Goal: Task Accomplishment & Management: Manage account settings

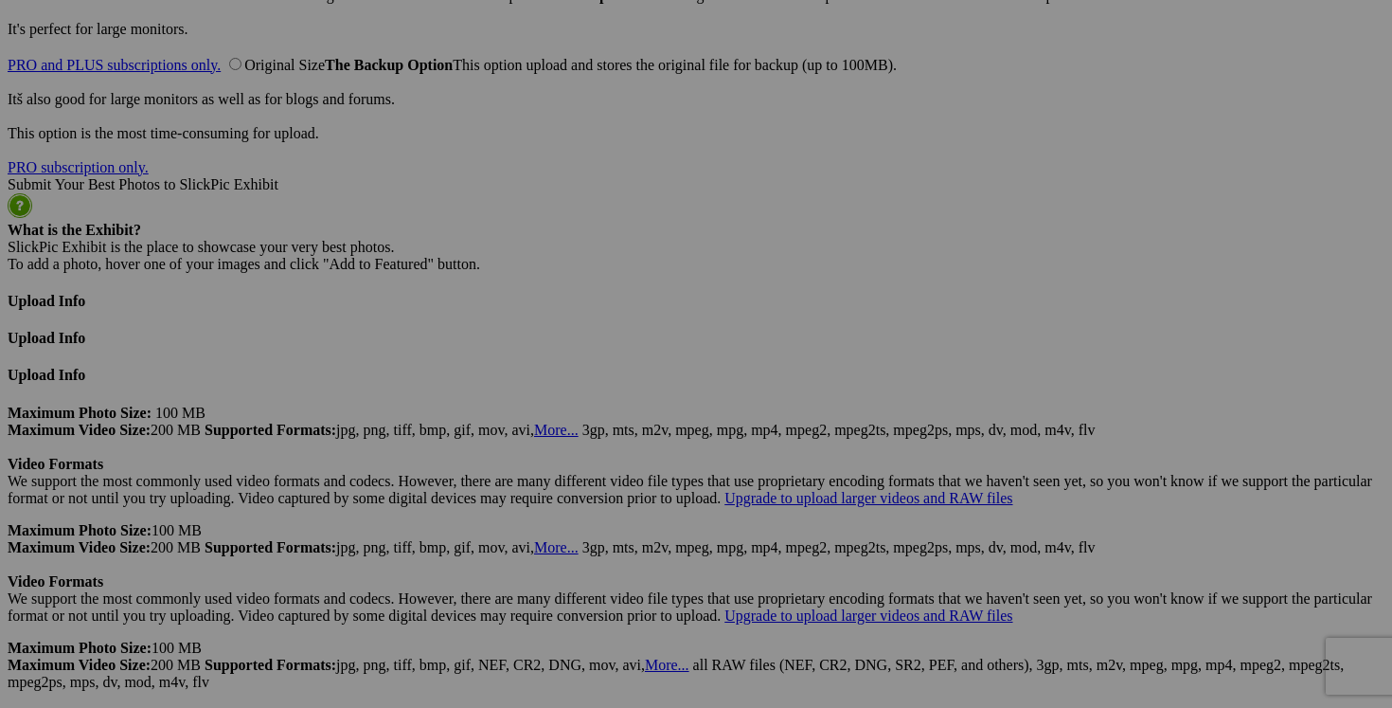
scroll to position [4722, 0]
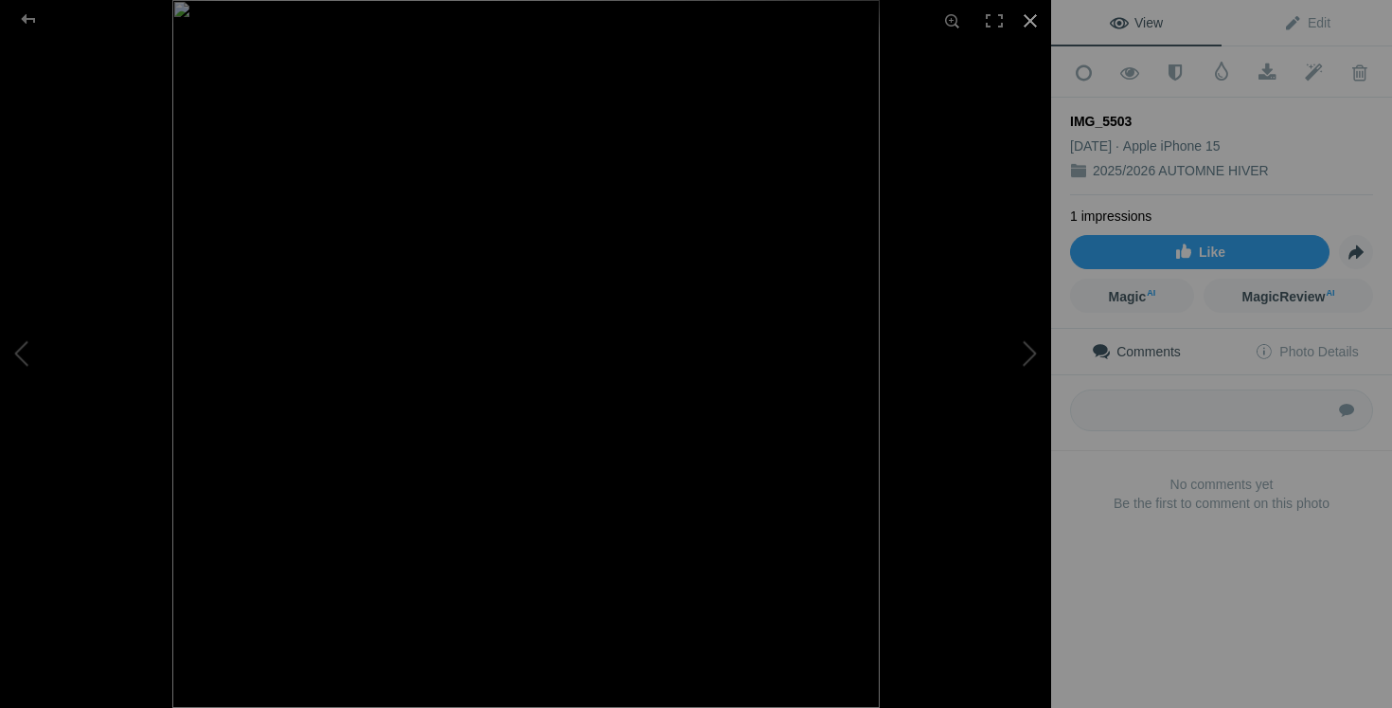
click at [1034, 18] on div at bounding box center [1031, 21] width 42 height 42
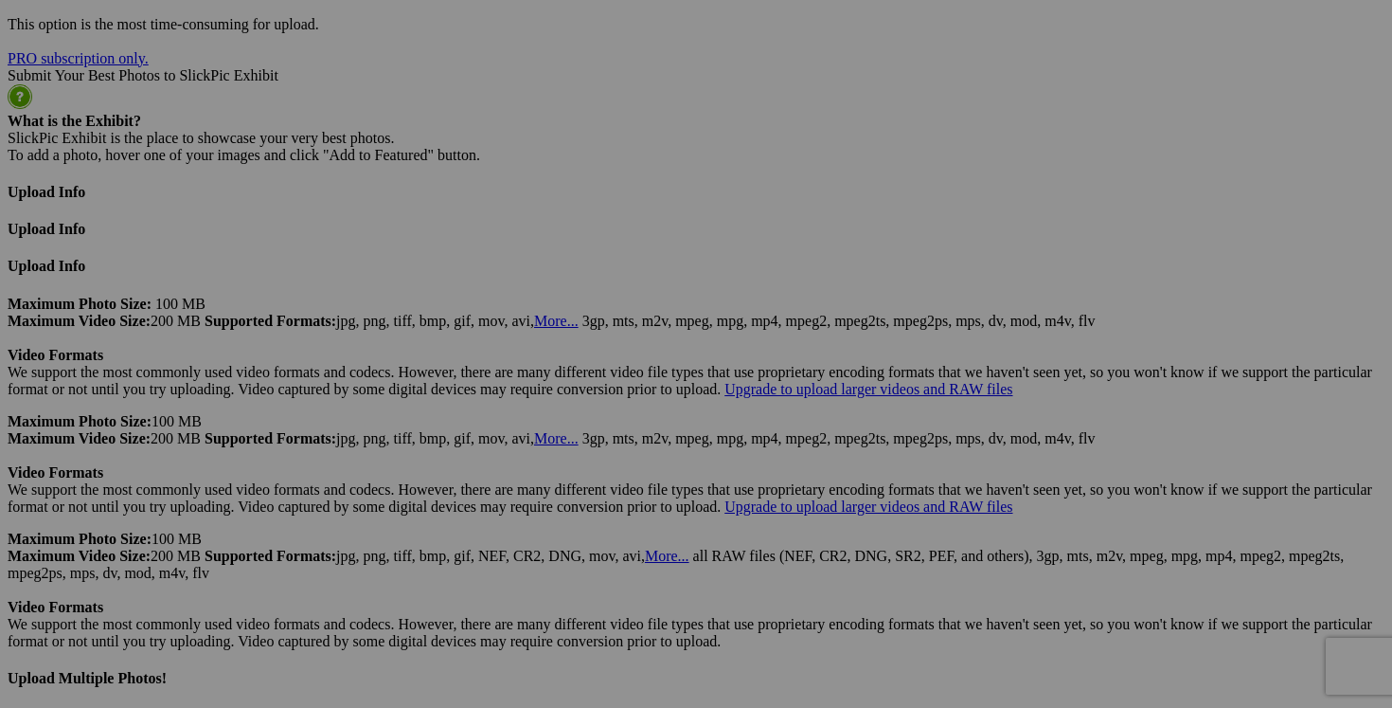
scroll to position [4962, 0]
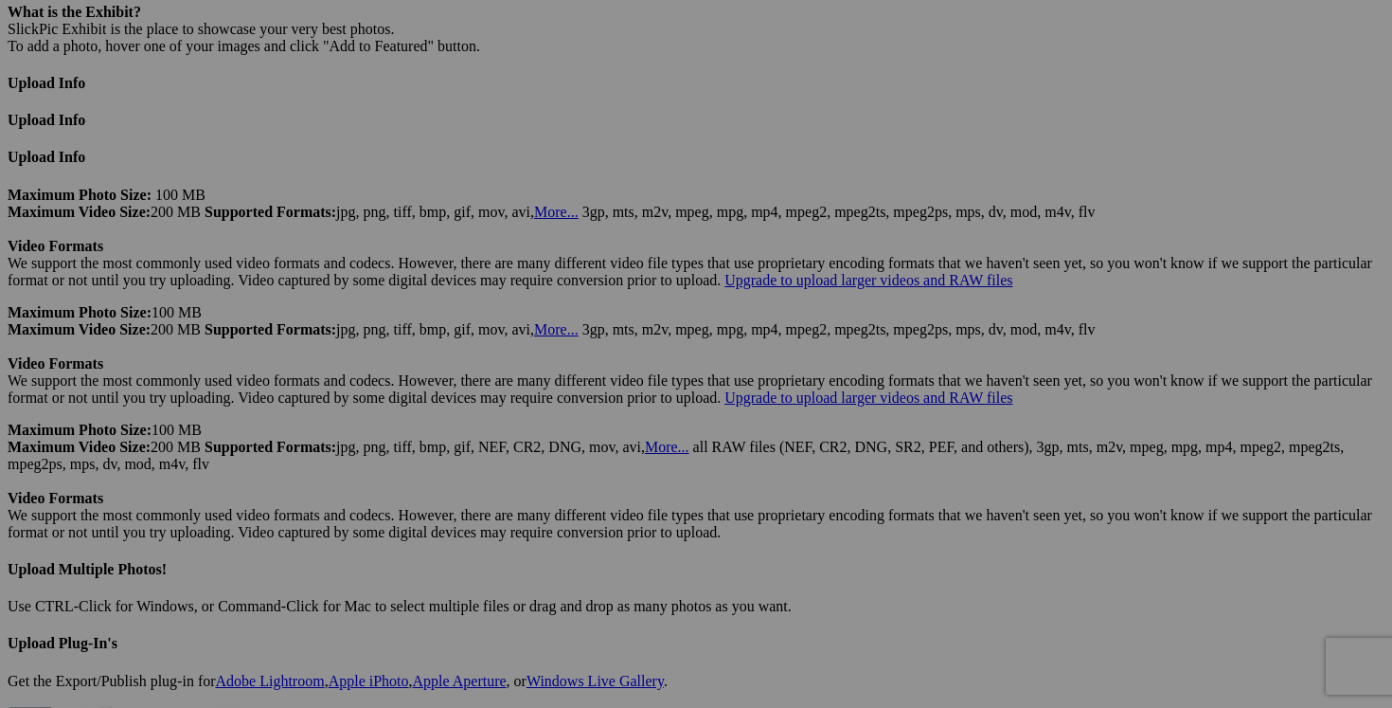
drag, startPoint x: 562, startPoint y: 490, endPoint x: 393, endPoint y: 488, distance: 168.6
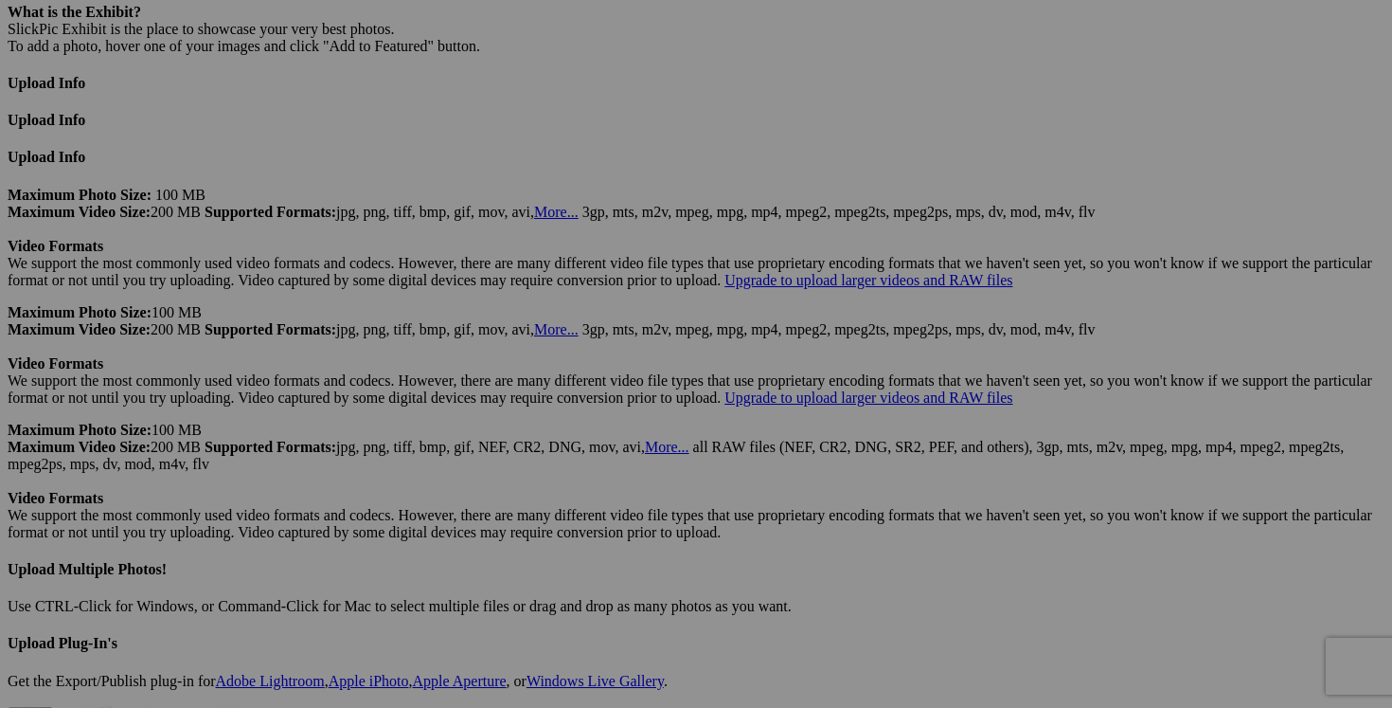
drag, startPoint x: 465, startPoint y: 487, endPoint x: 435, endPoint y: 487, distance: 30.3
type input "chandail INDYGENA large 25$(comme neuf, payé 100$)"
drag, startPoint x: 408, startPoint y: 490, endPoint x: 301, endPoint y: 489, distance: 107.0
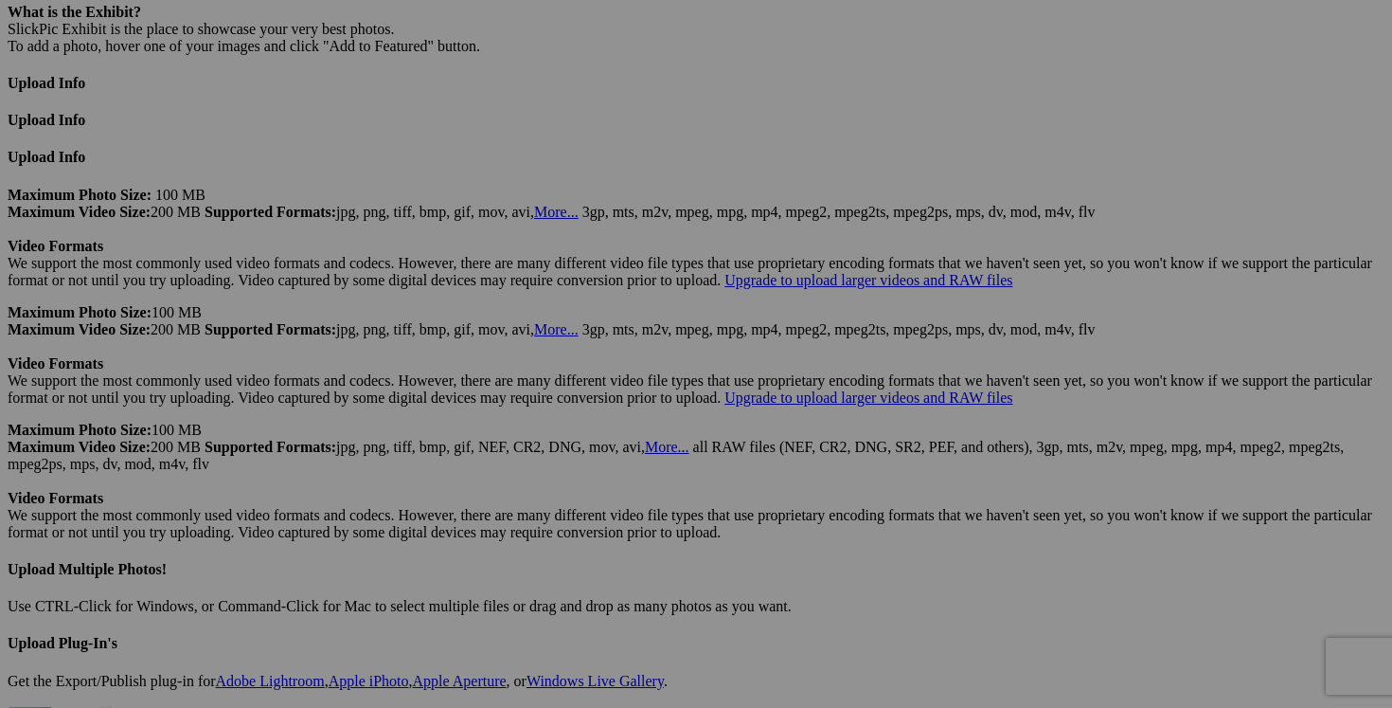
paste input "chandail INDYGENA large"
type input "chandail INDYGENA large"
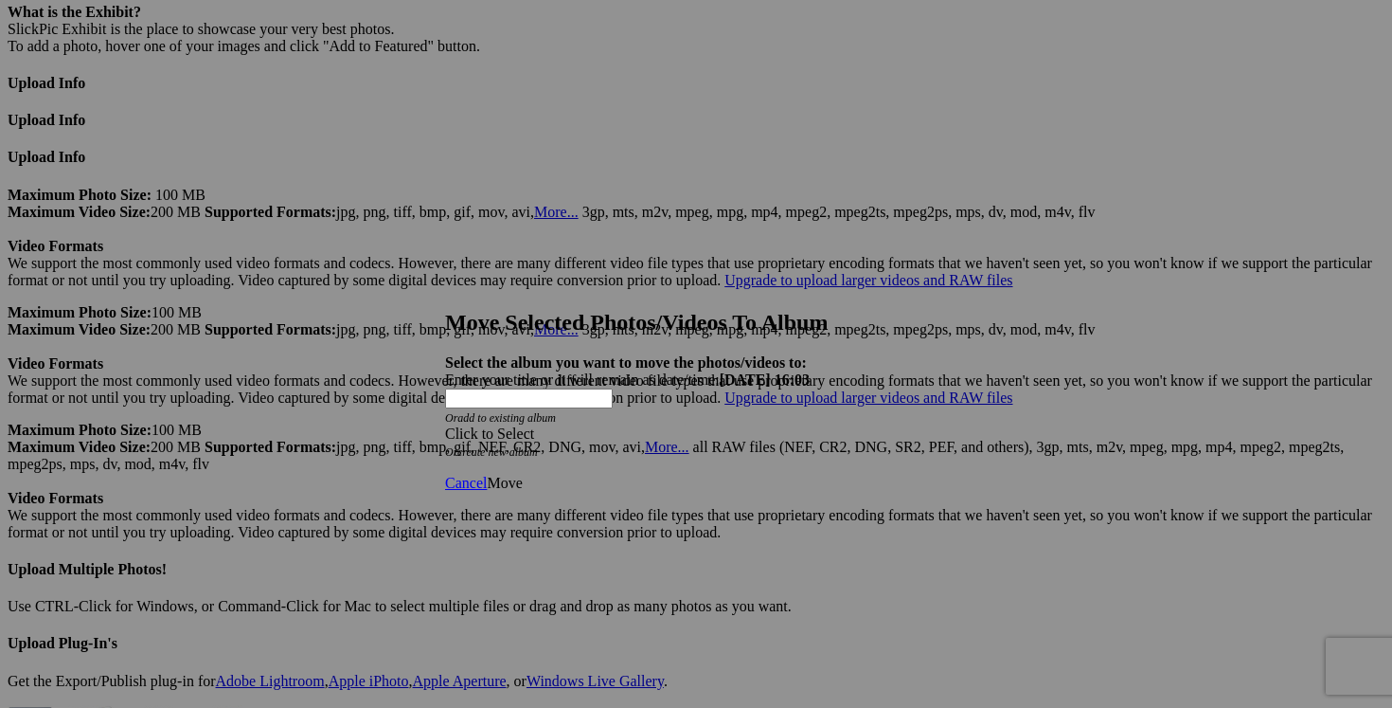
click at [816, 425] on div "Click to Select" at bounding box center [696, 433] width 502 height 17
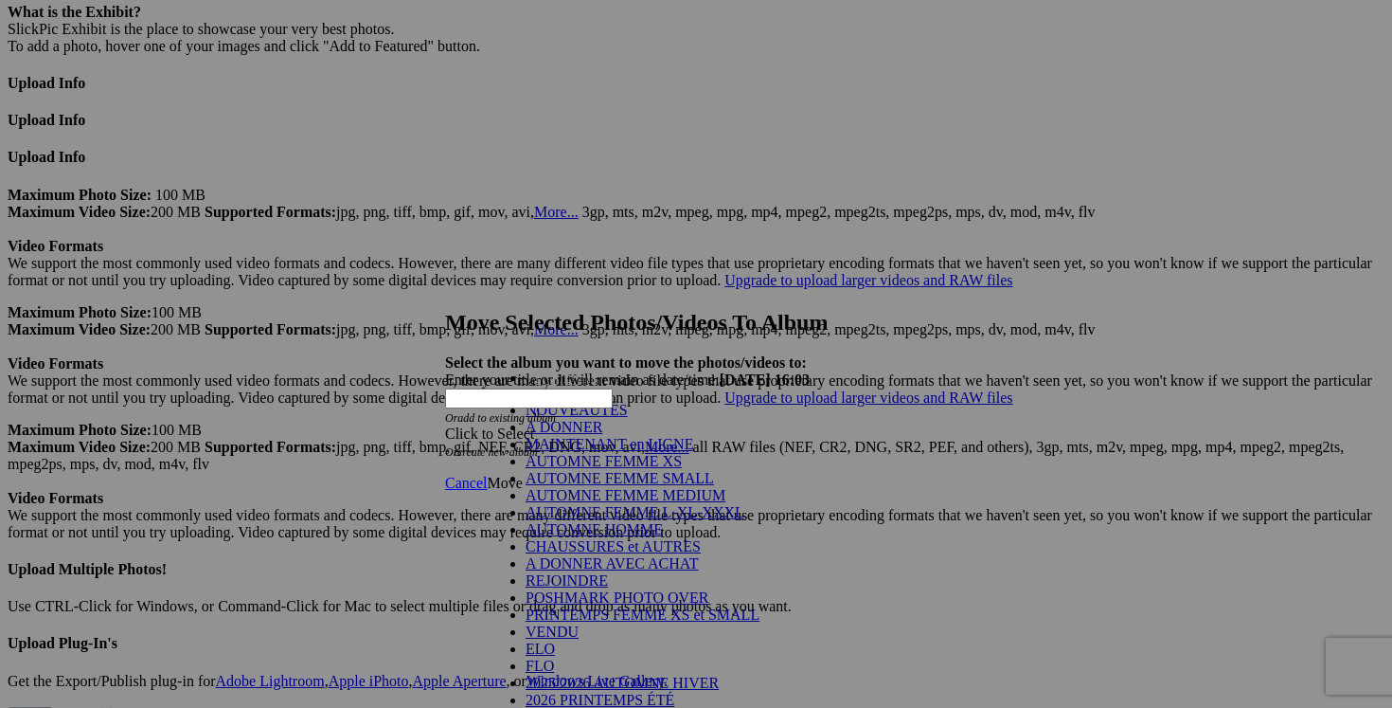
click at [584, 418] on link "NOUVEAUTÉS" at bounding box center [577, 410] width 102 height 16
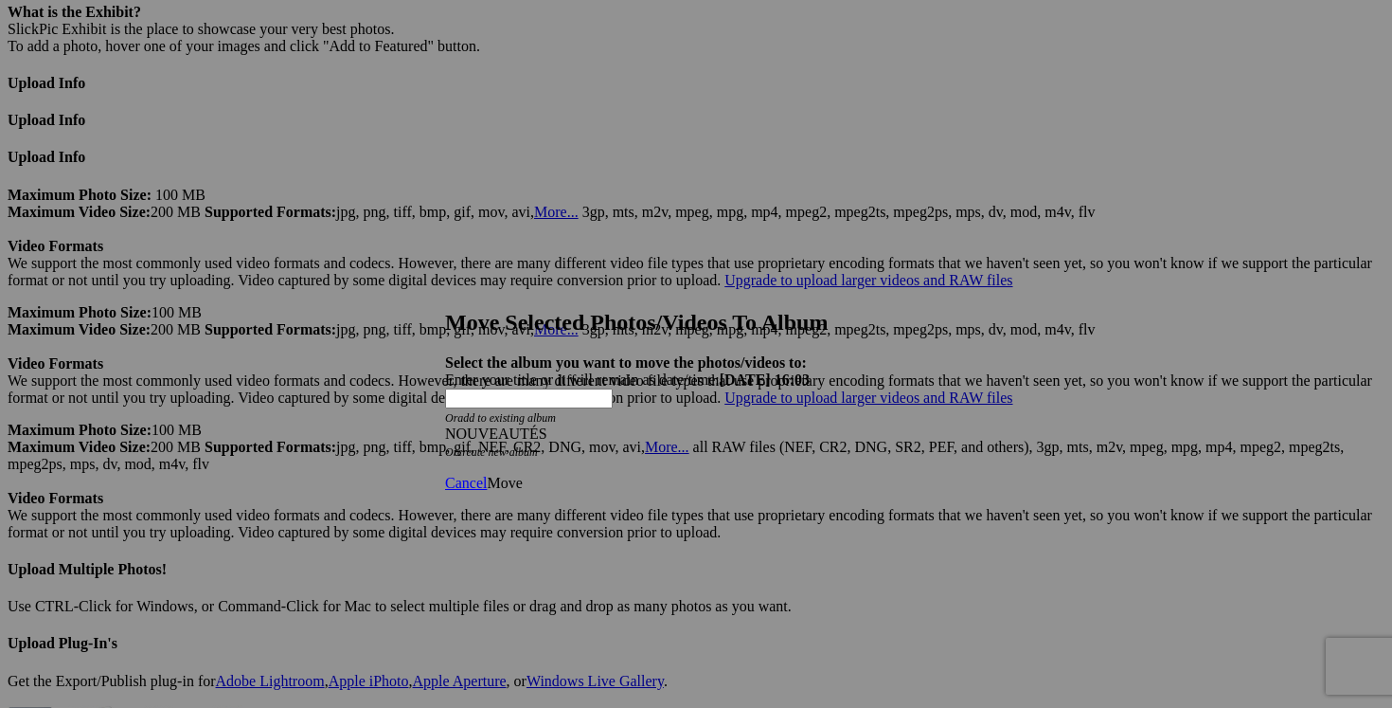
click at [522, 475] on span "Move" at bounding box center [504, 483] width 35 height 16
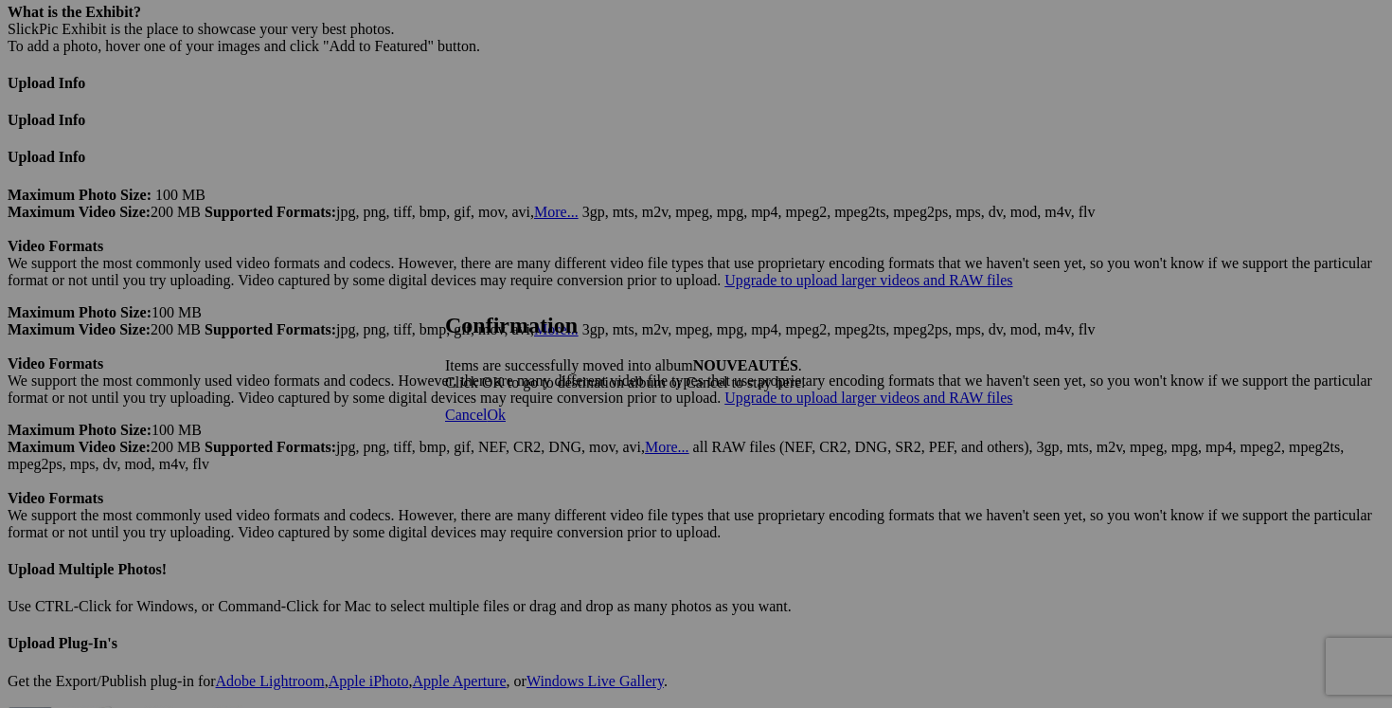
click at [487, 422] on span "Cancel" at bounding box center [466, 414] width 42 height 16
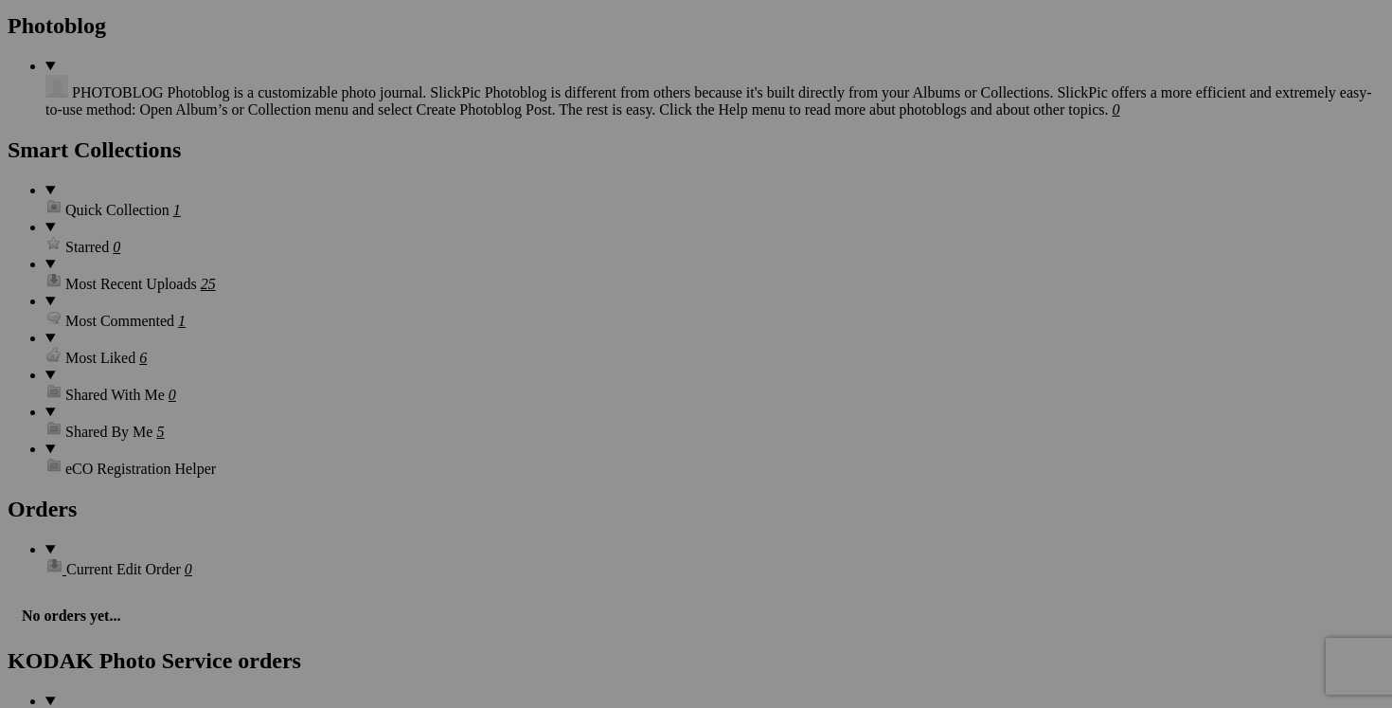
scroll to position [2585, 0]
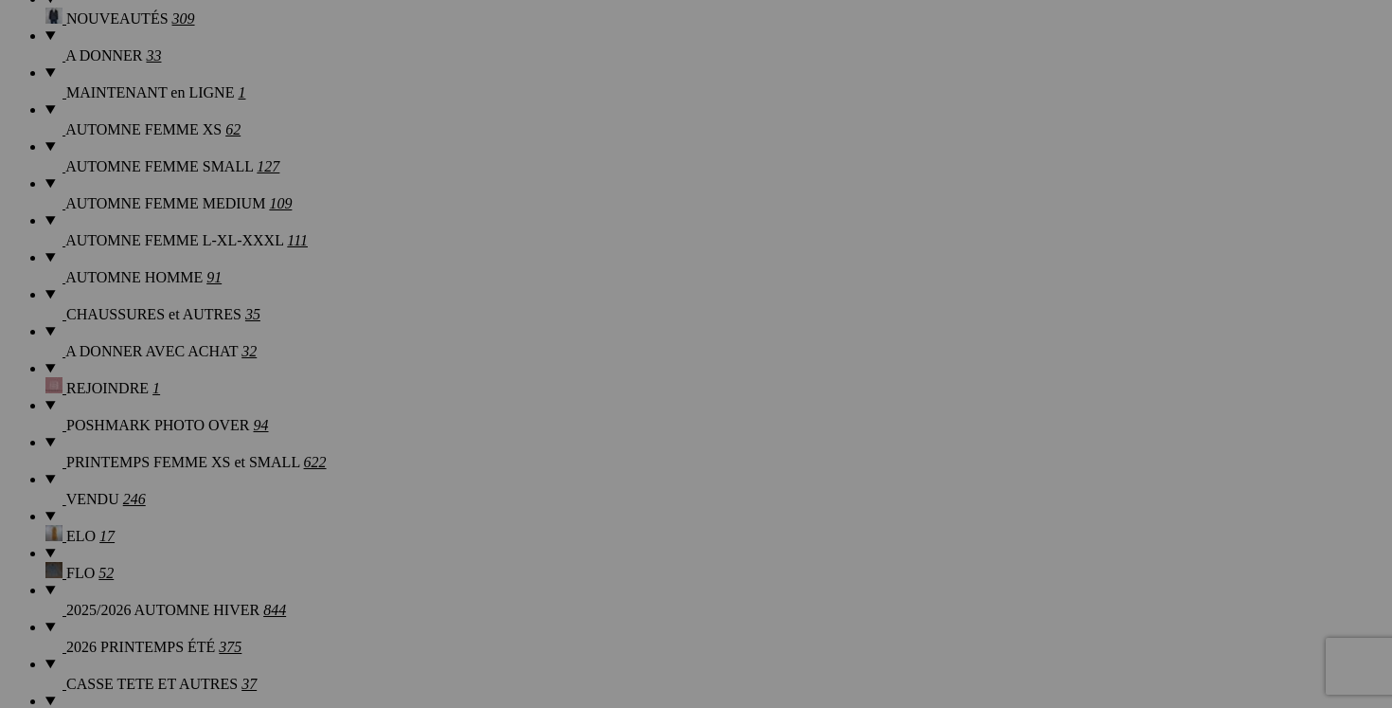
scroll to position [1511, 0]
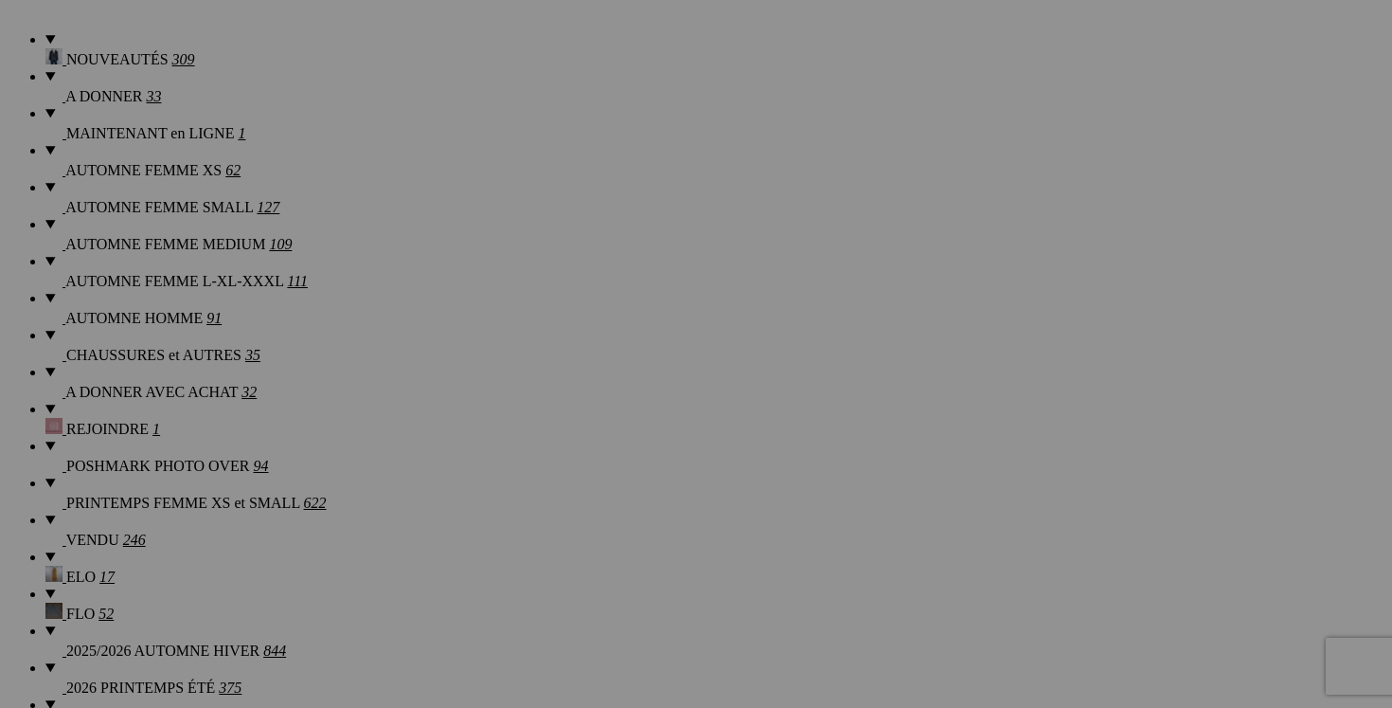
drag, startPoint x: 1251, startPoint y: 568, endPoint x: 1117, endPoint y: 561, distance: 134.7
drag, startPoint x: 1175, startPoint y: 570, endPoint x: 1129, endPoint y: 570, distance: 46.4
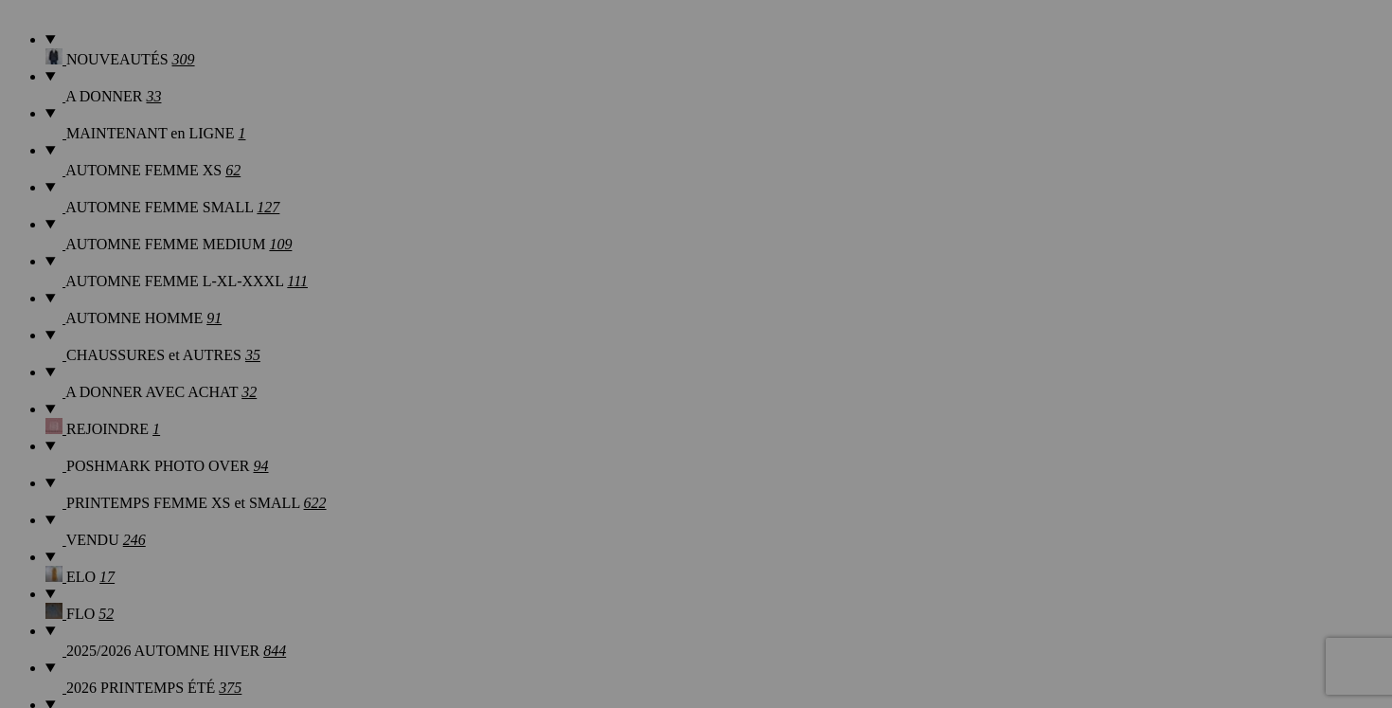
drag, startPoint x: 1215, startPoint y: 570, endPoint x: 1124, endPoint y: 569, distance: 90.9
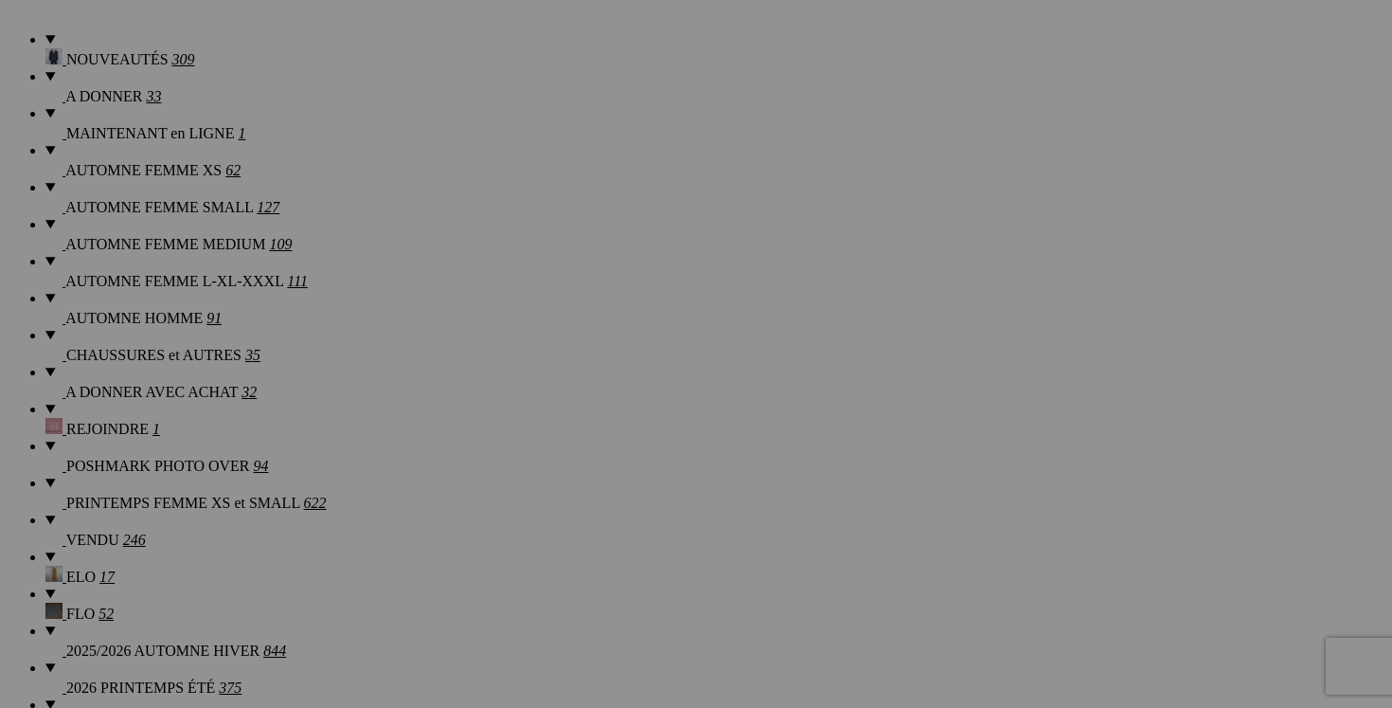
type input "bodysuit DYNAMITE medium 20$(comme neuf, couleur marine)"
drag, startPoint x: 1068, startPoint y: 572, endPoint x: 983, endPoint y: 578, distance: 85.4
drag, startPoint x: 1061, startPoint y: 569, endPoint x: 974, endPoint y: 569, distance: 87.1
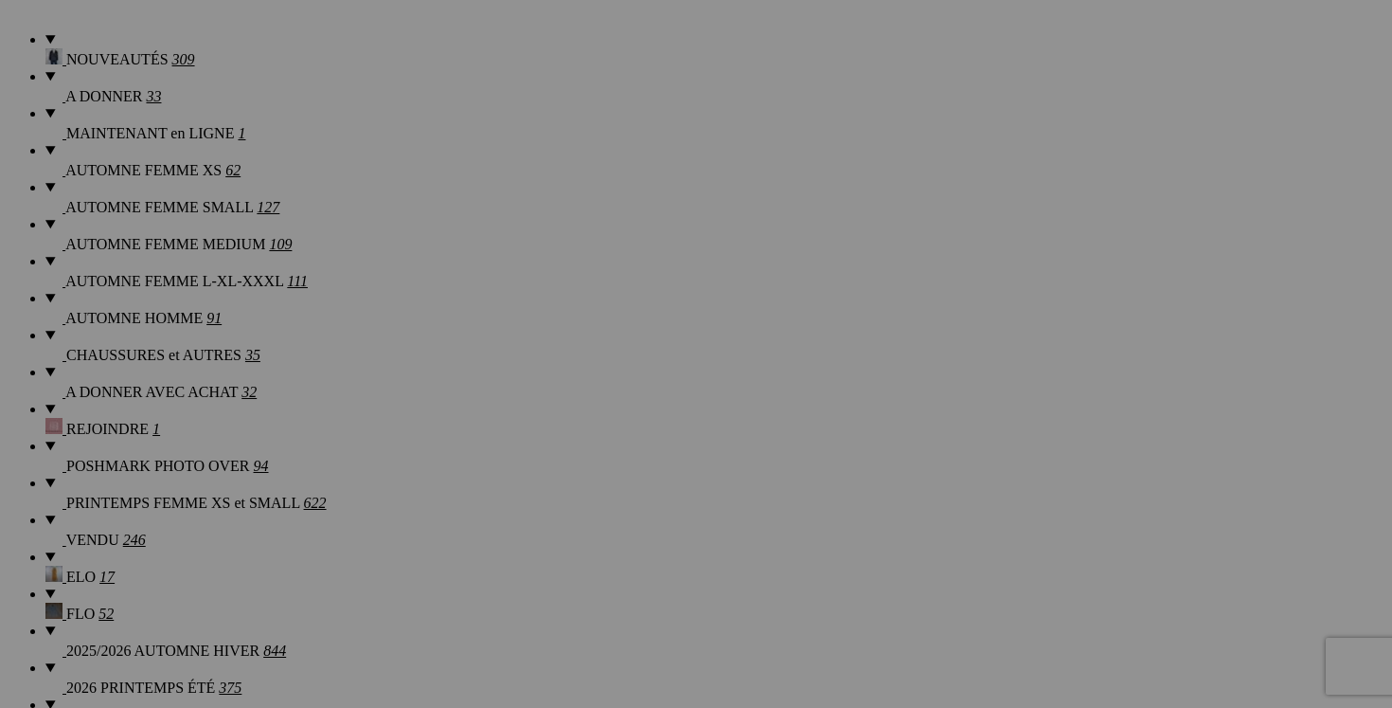
paste input "bodysuit DYNAMITE medium"
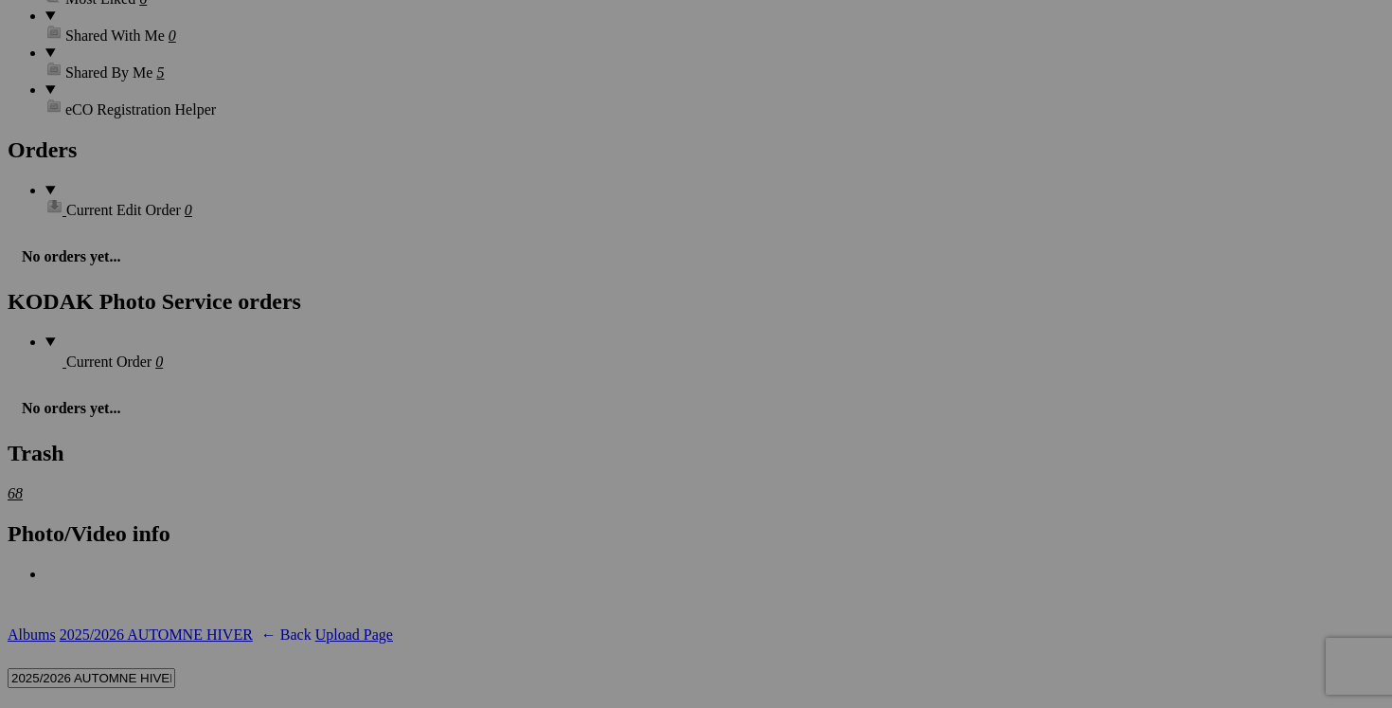
scroll to position [2977, 0]
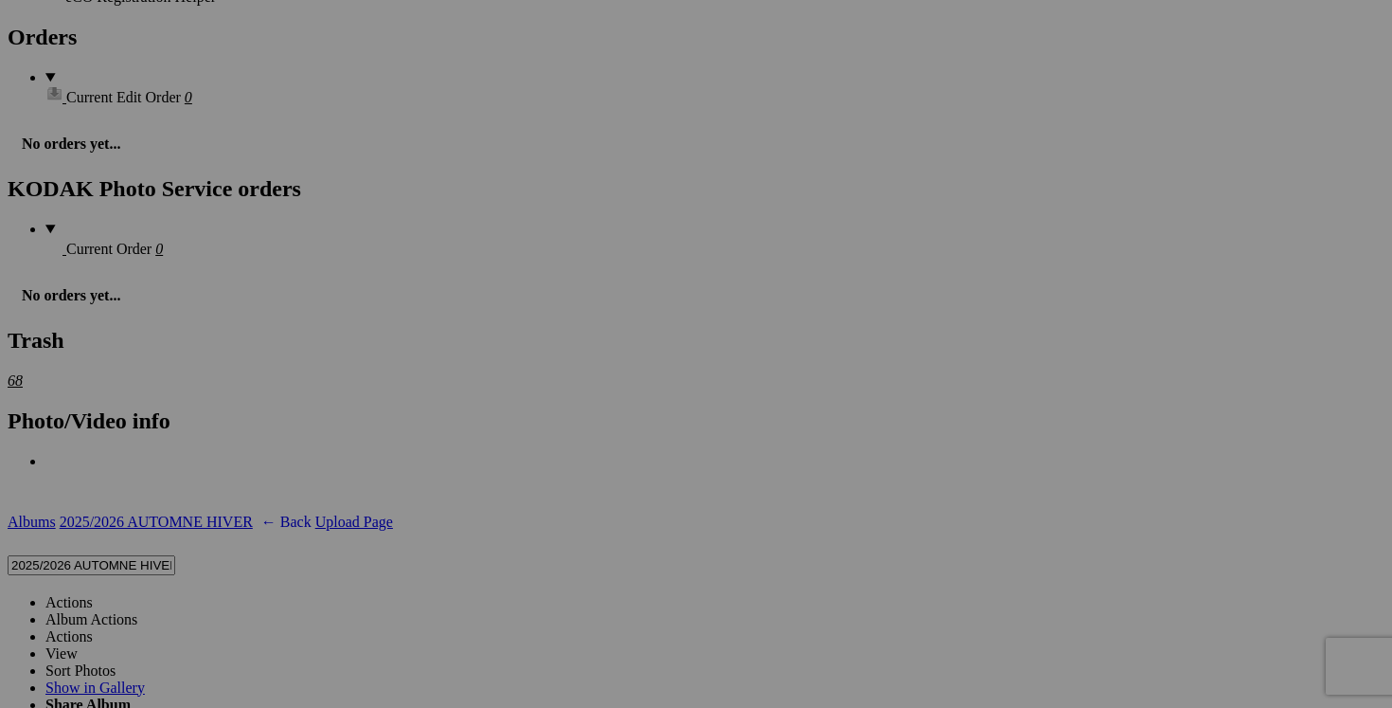
type input "bodysuit DYNAMITE medium"
drag, startPoint x: 391, startPoint y: 309, endPoint x: 279, endPoint y: 309, distance: 111.8
paste input "bodysuit DYNAMITE medium"
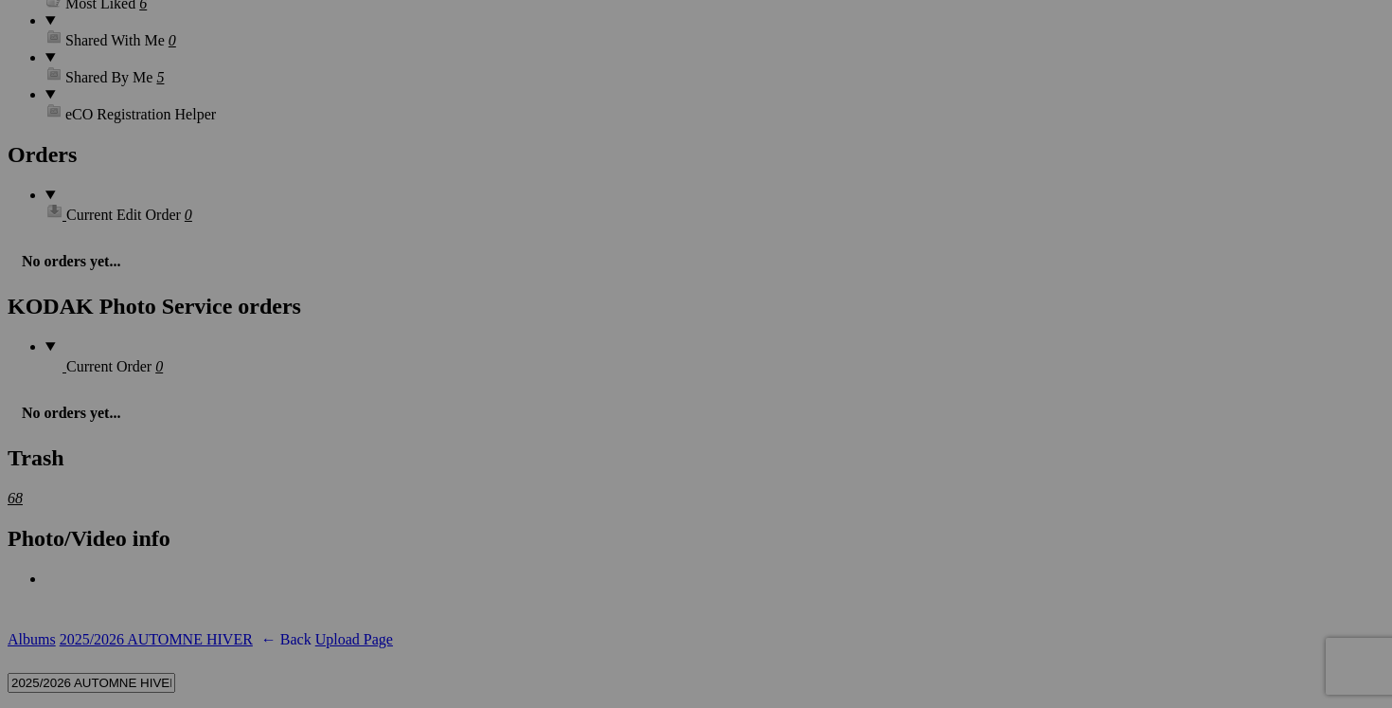
scroll to position [2651, 0]
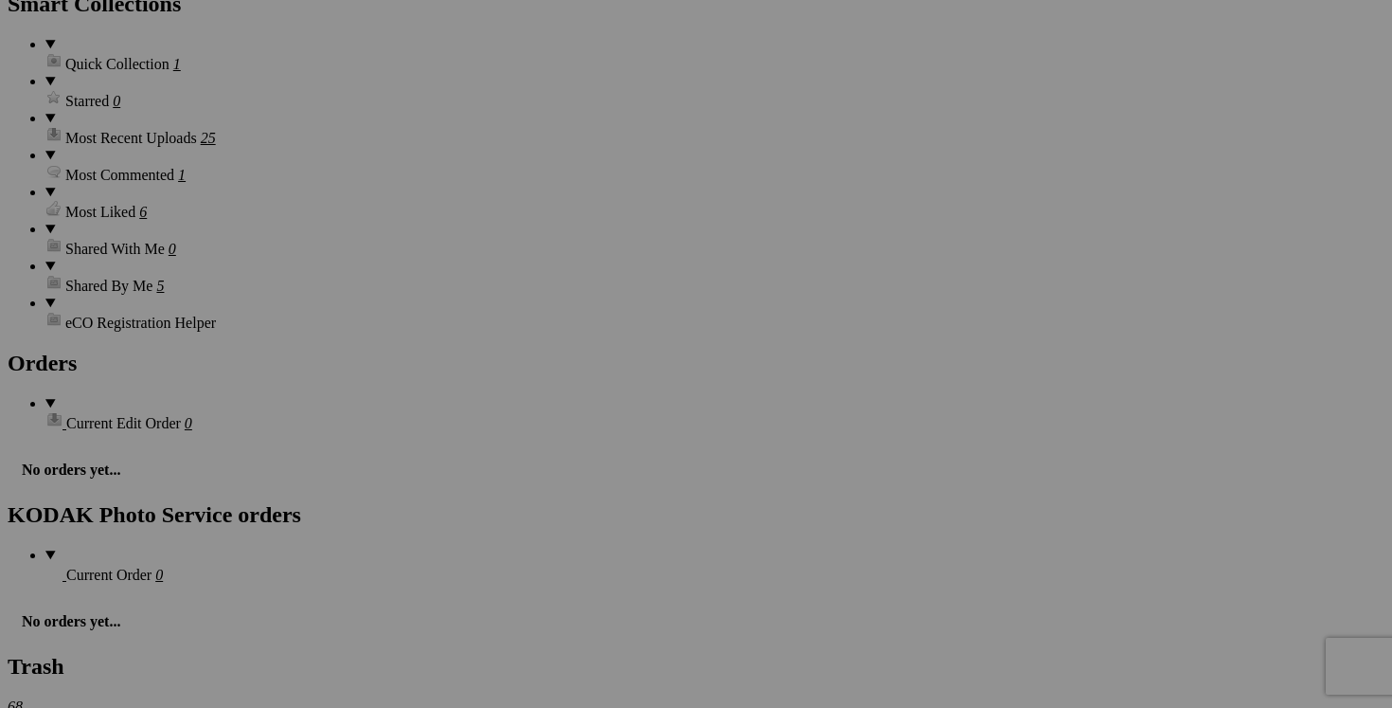
type input "bodysuit DYNAMITE medium"
drag, startPoint x: 1254, startPoint y: 394, endPoint x: 1138, endPoint y: 394, distance: 116.5
paste input "bodysuit DYNAMITE medium"
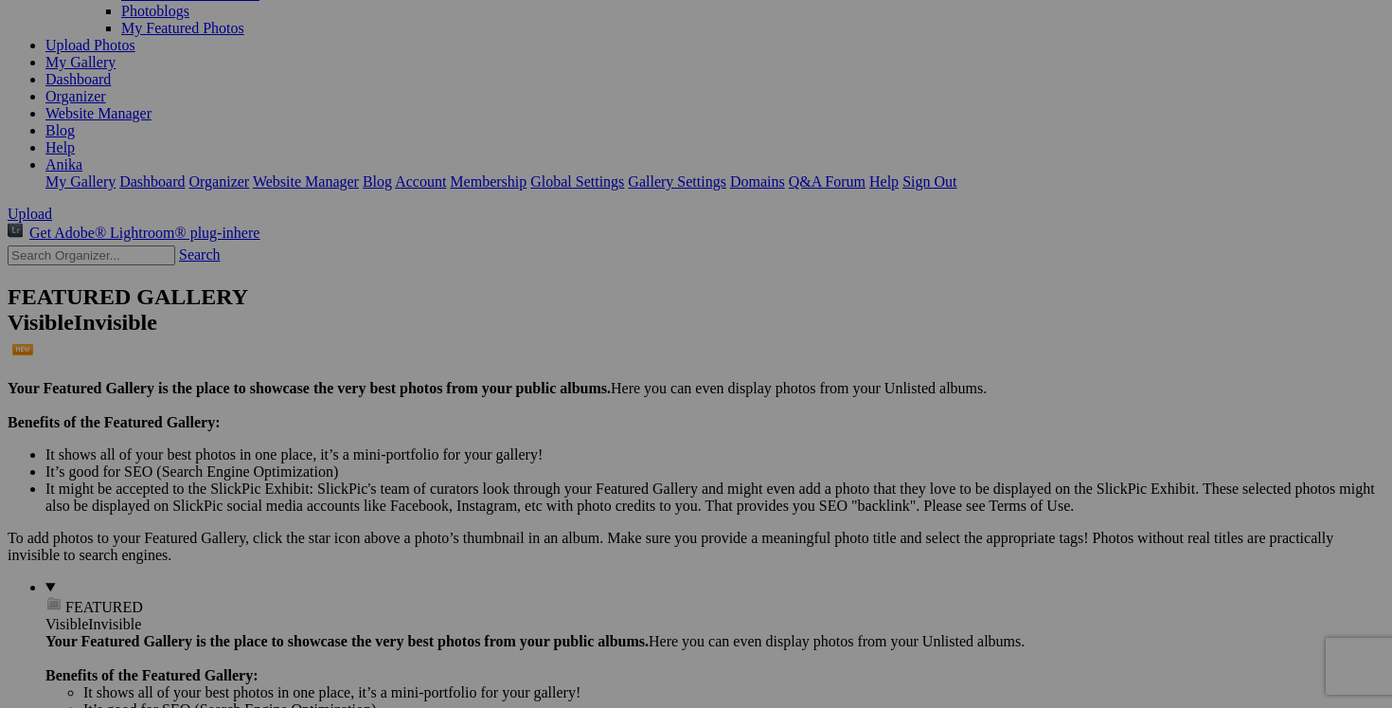
scroll to position [0, 0]
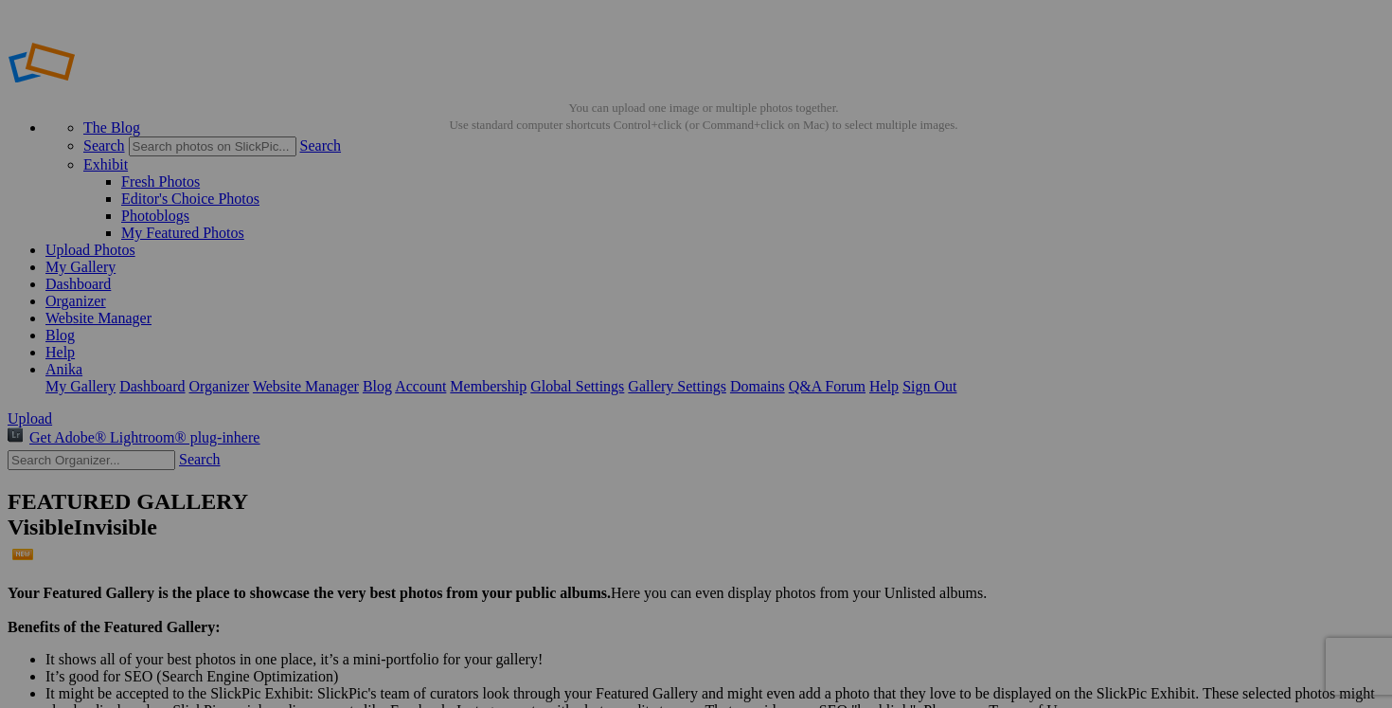
type input "bodysuit DYNAMITE medium"
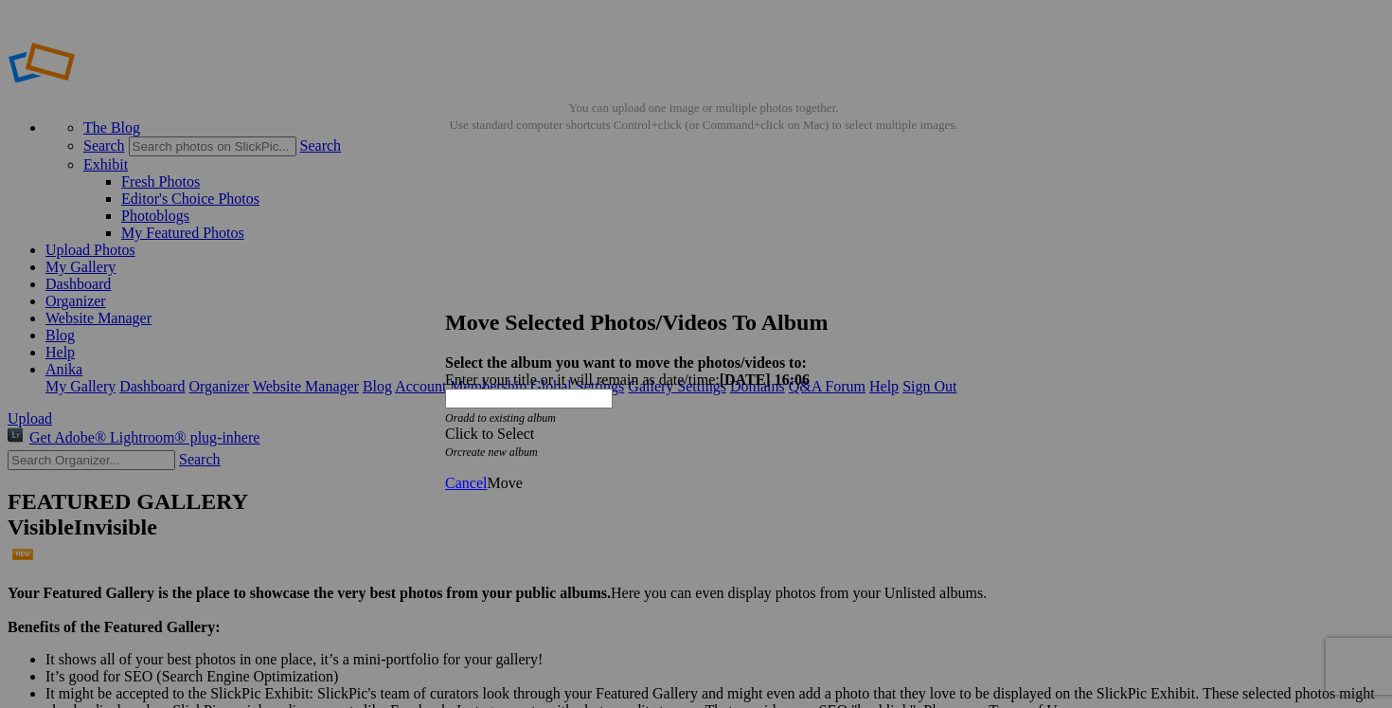
click at [445, 425] on span at bounding box center [445, 433] width 0 height 16
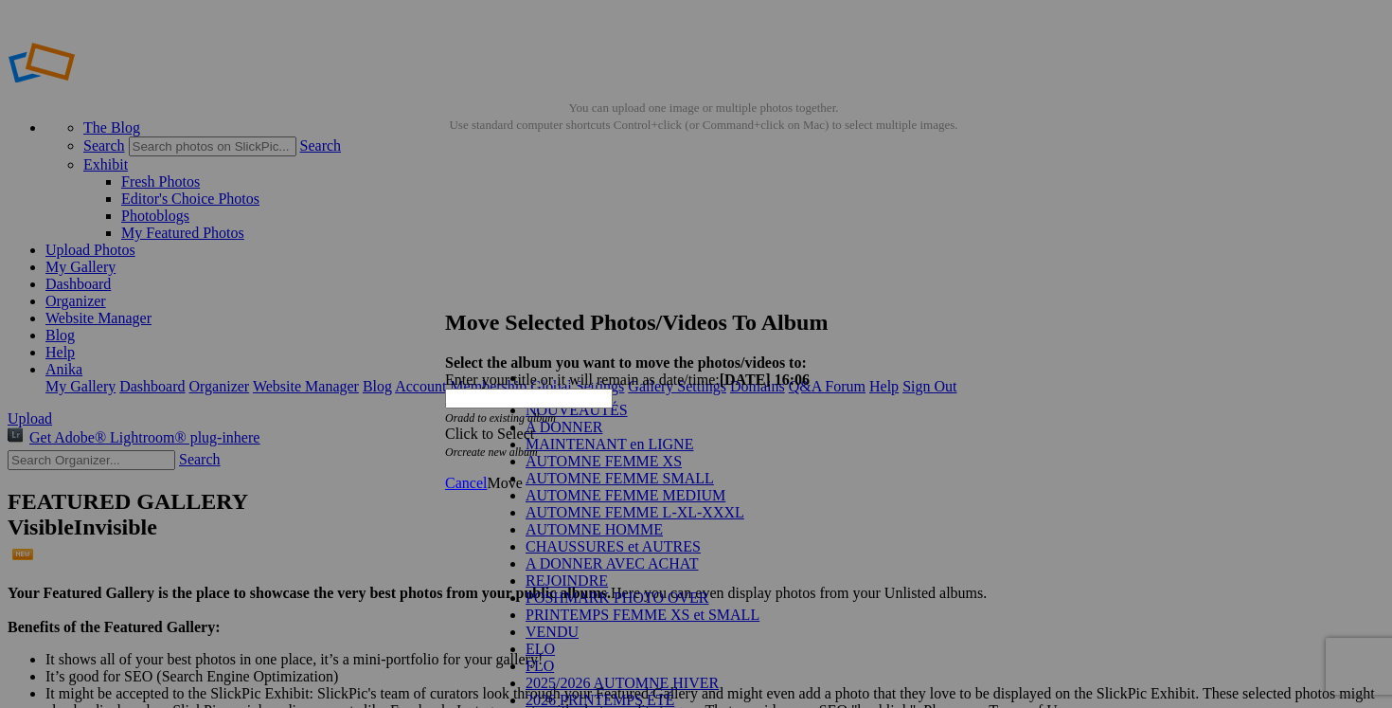
click at [611, 418] on link "NOUVEAUTÉS" at bounding box center [577, 410] width 102 height 16
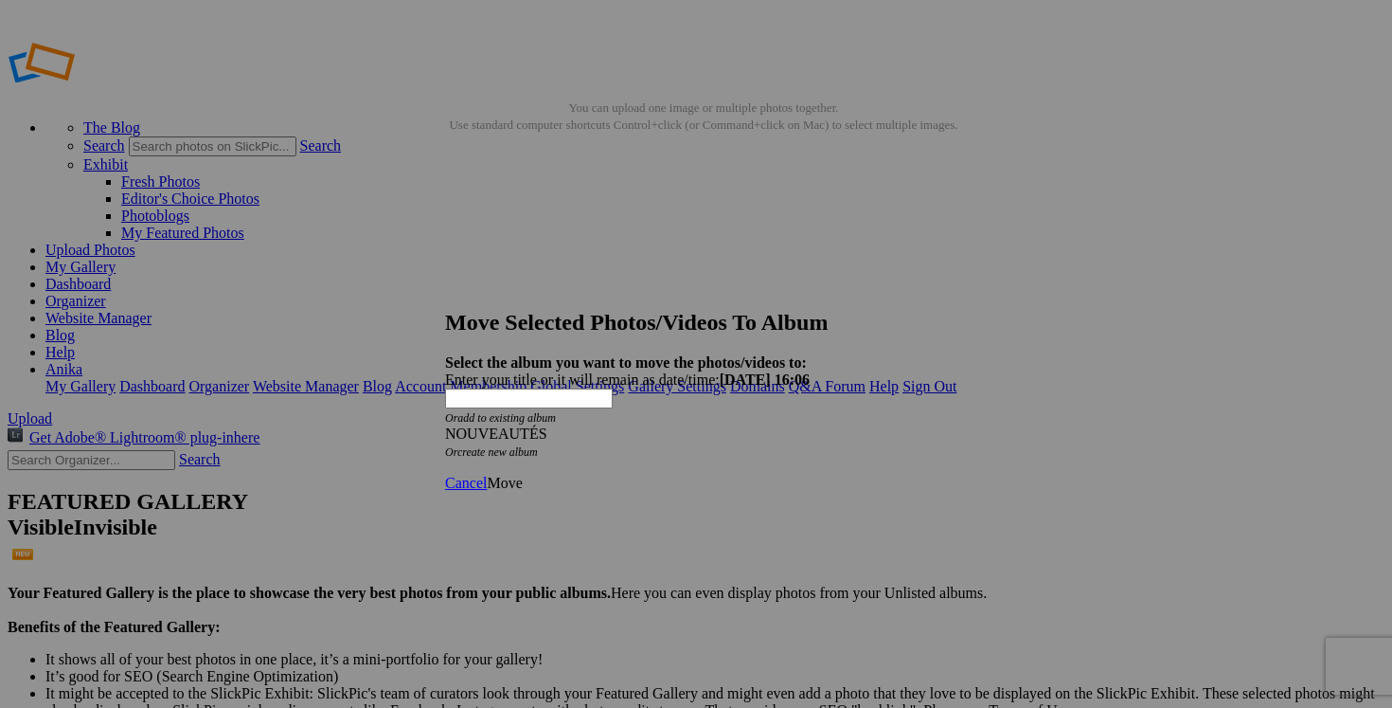
click at [522, 475] on span "Move" at bounding box center [504, 483] width 35 height 16
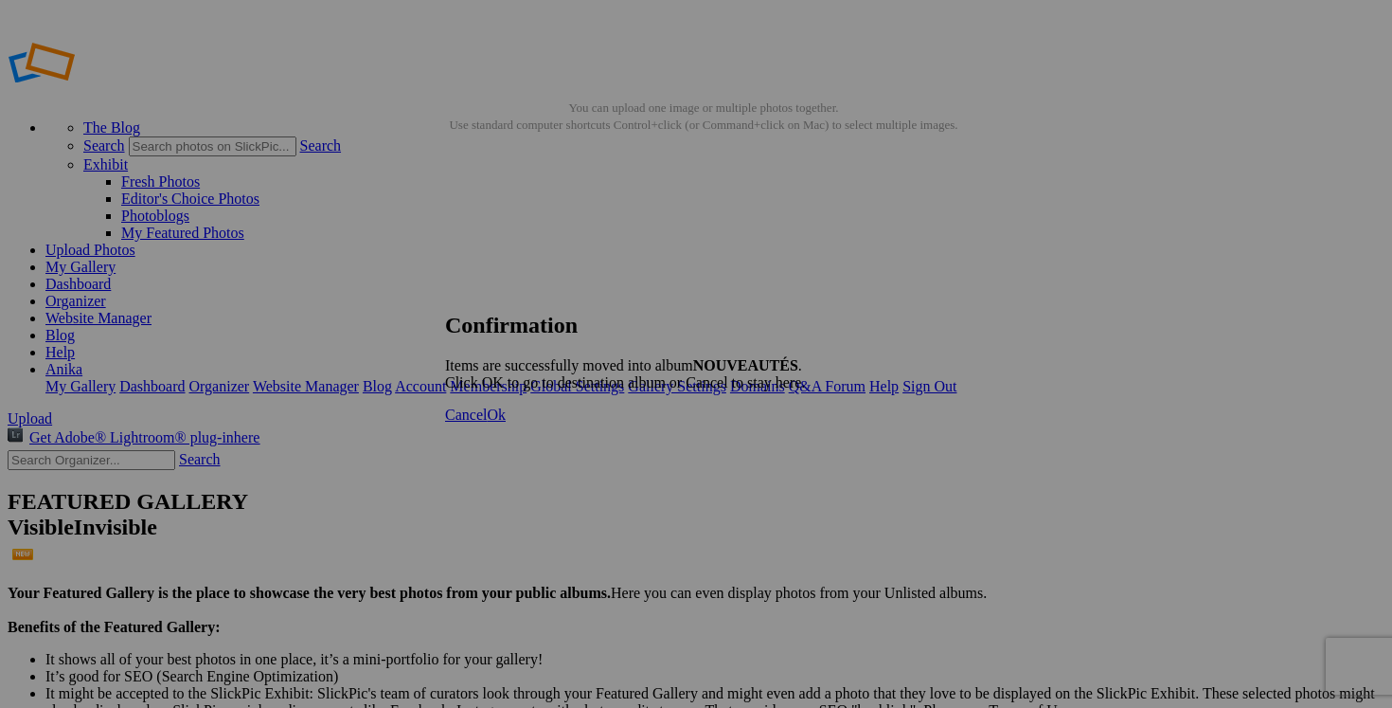
click at [506, 422] on span "Ok" at bounding box center [496, 414] width 19 height 16
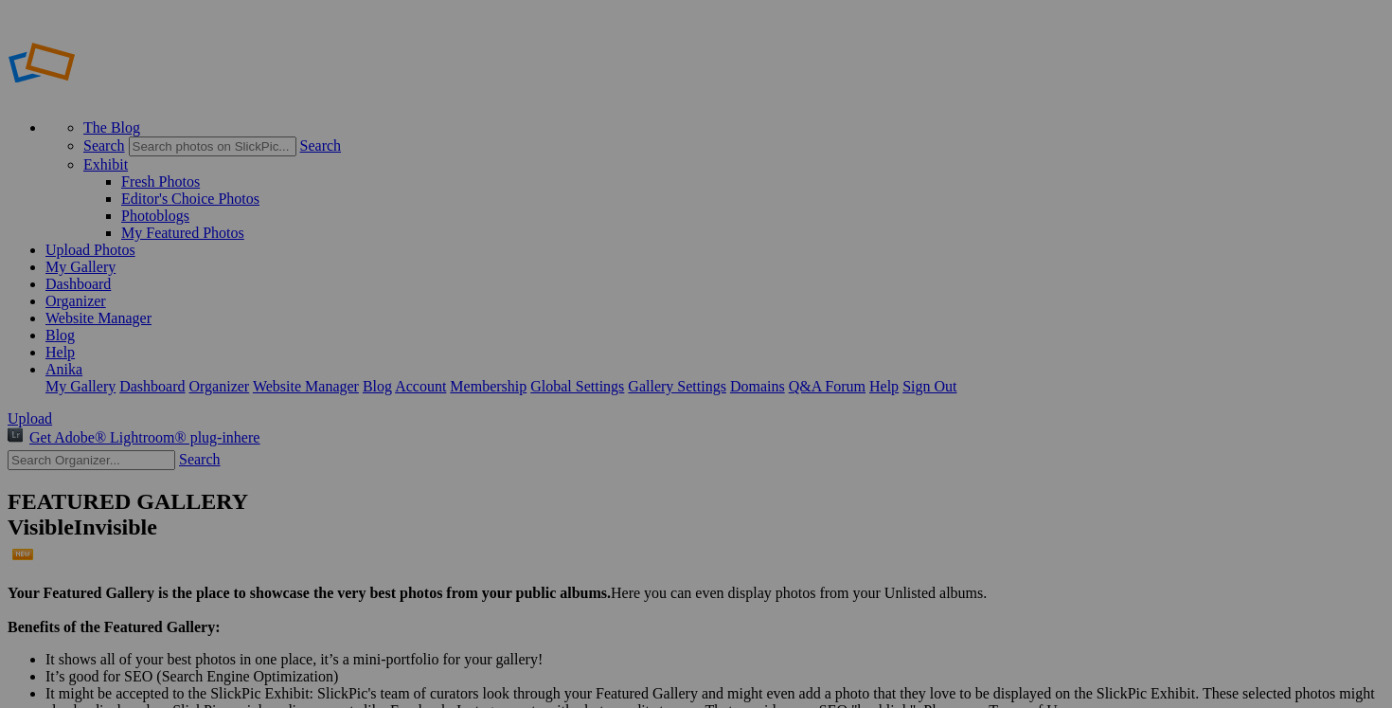
type input "NOUVEAUTÉS"
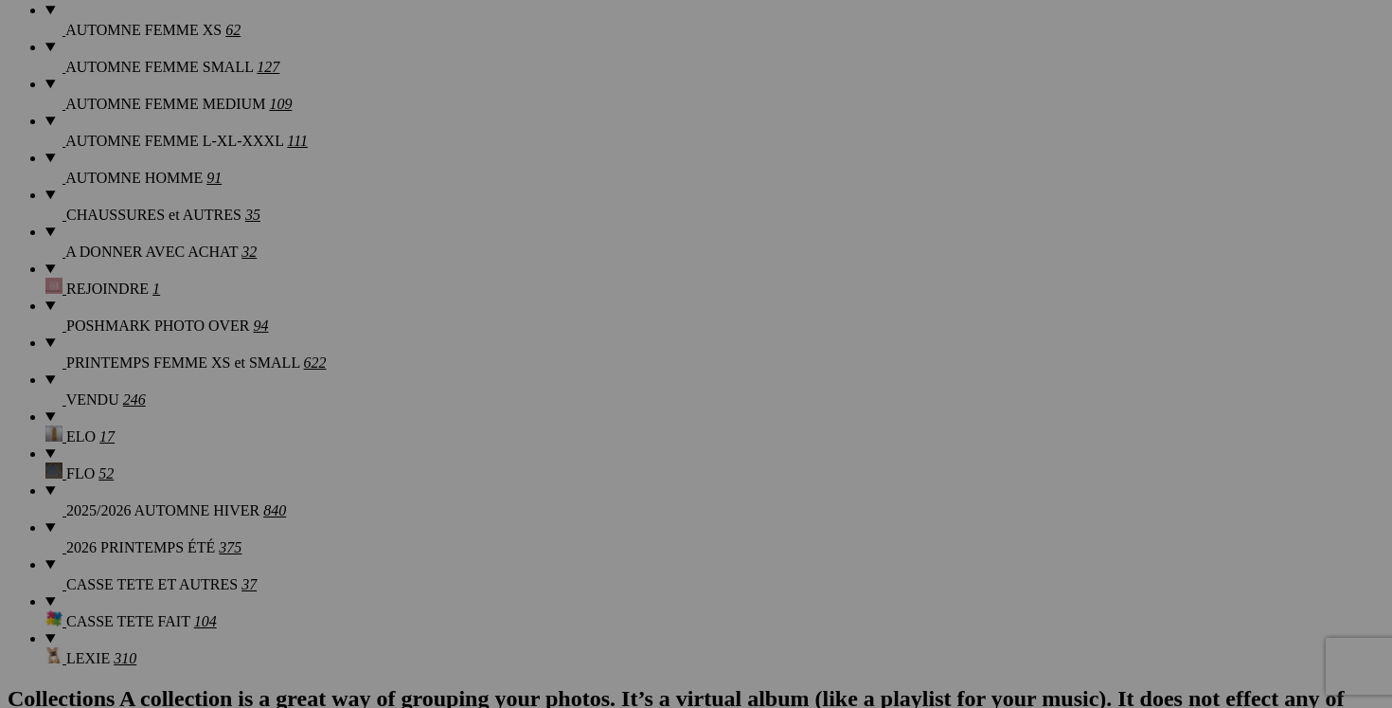
scroll to position [1681, 0]
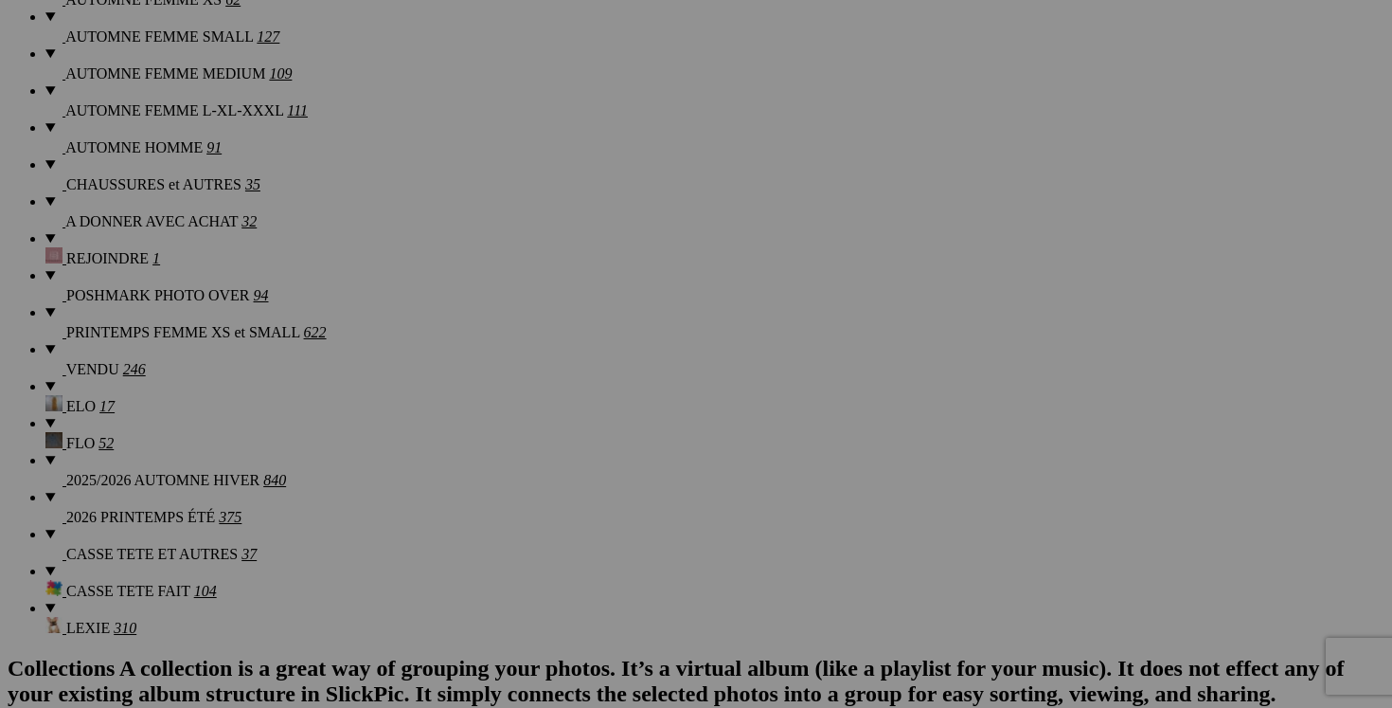
drag, startPoint x: 897, startPoint y: 400, endPoint x: 767, endPoint y: 400, distance: 129.8
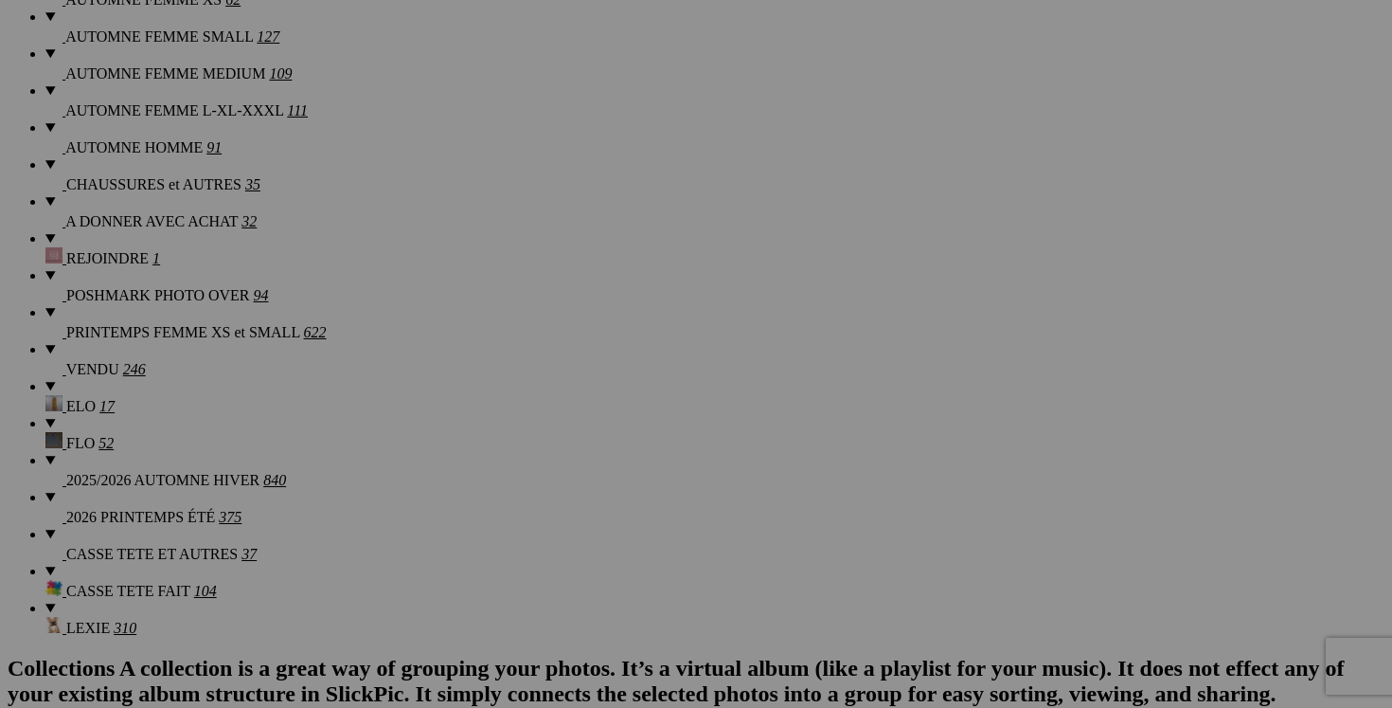
drag, startPoint x: 864, startPoint y: 403, endPoint x: 778, endPoint y: 403, distance: 86.2
type input "cardigan KERSH small 15$(comme neuf)"
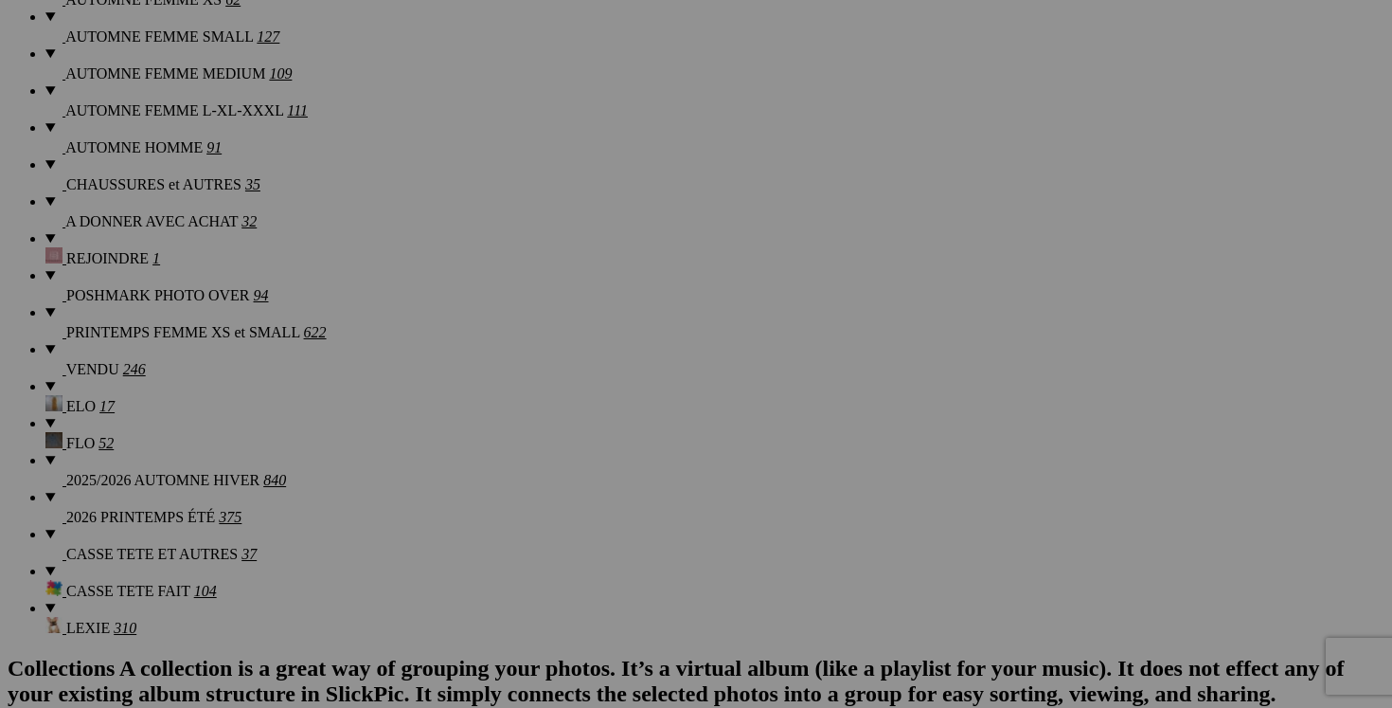
drag, startPoint x: 748, startPoint y: 403, endPoint x: 641, endPoint y: 403, distance: 107.0
paste input "cardigan KERSH small"
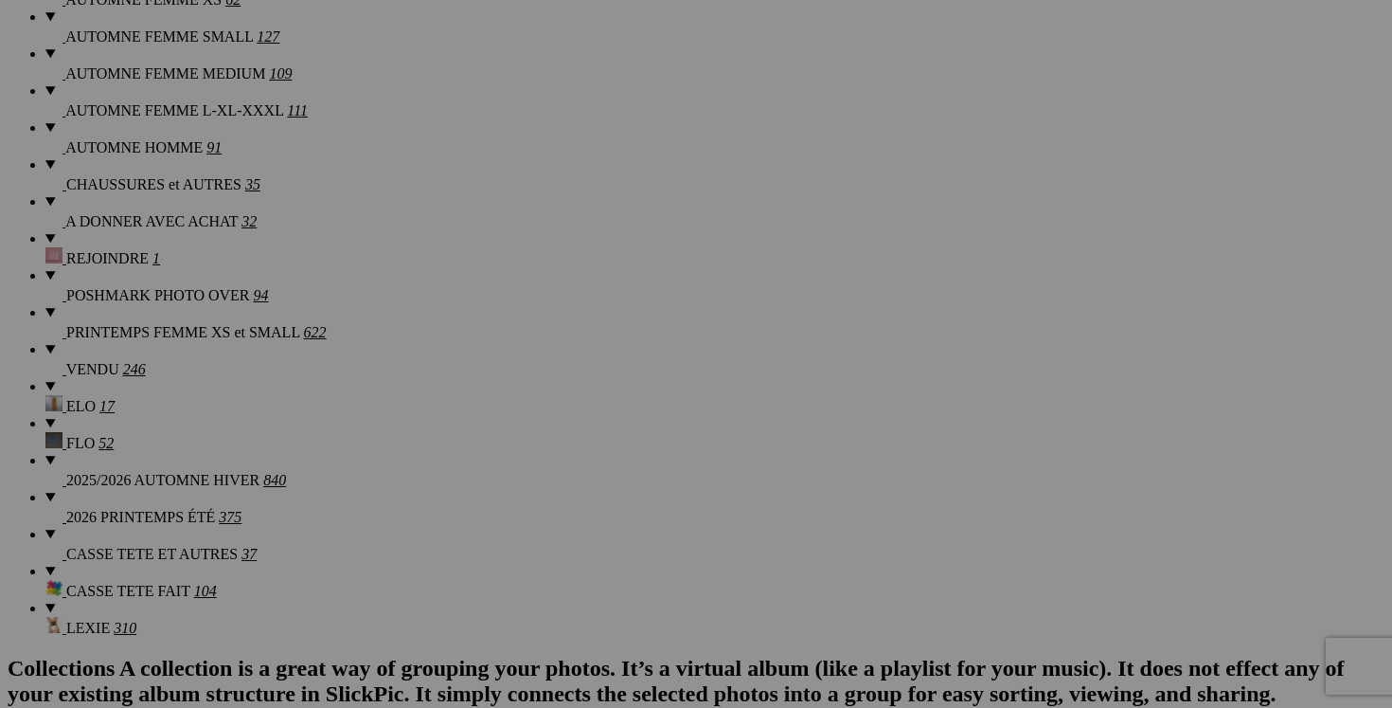
type input "cardigan KERSH small"
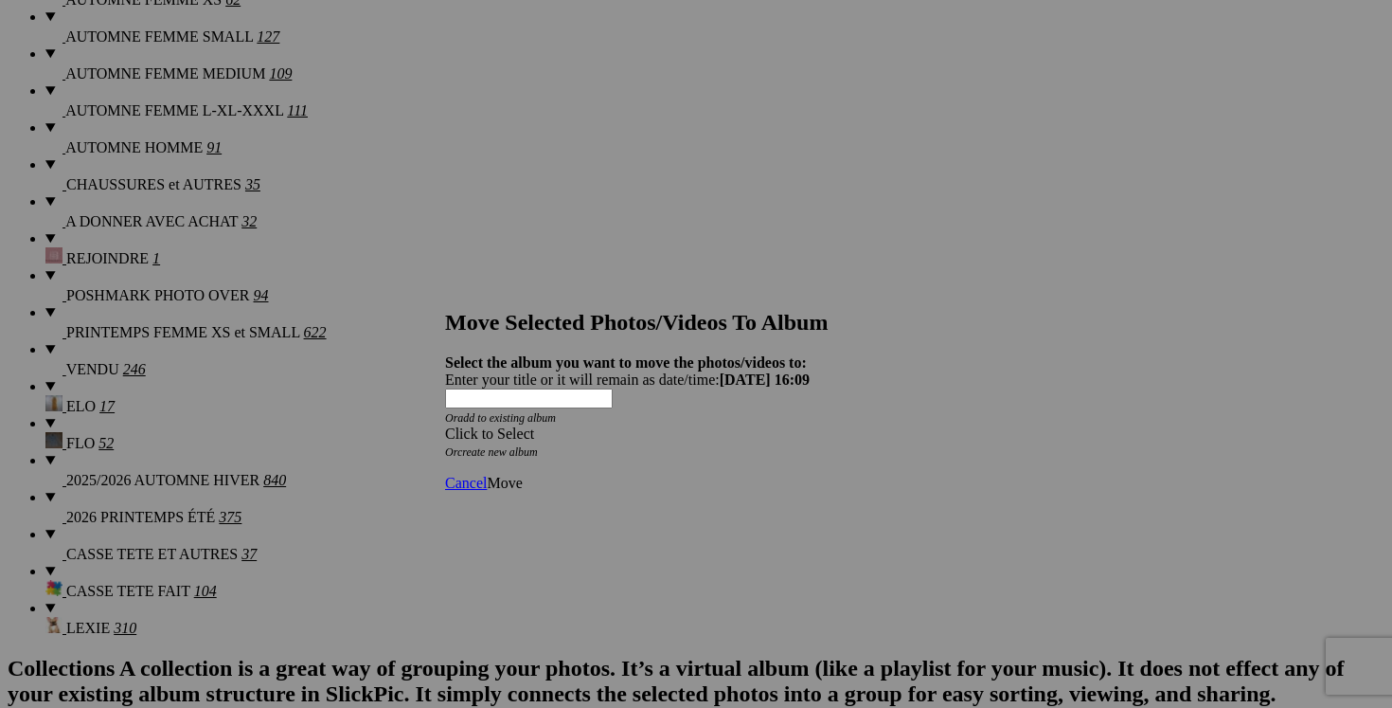
click at [445, 425] on span at bounding box center [445, 433] width 0 height 16
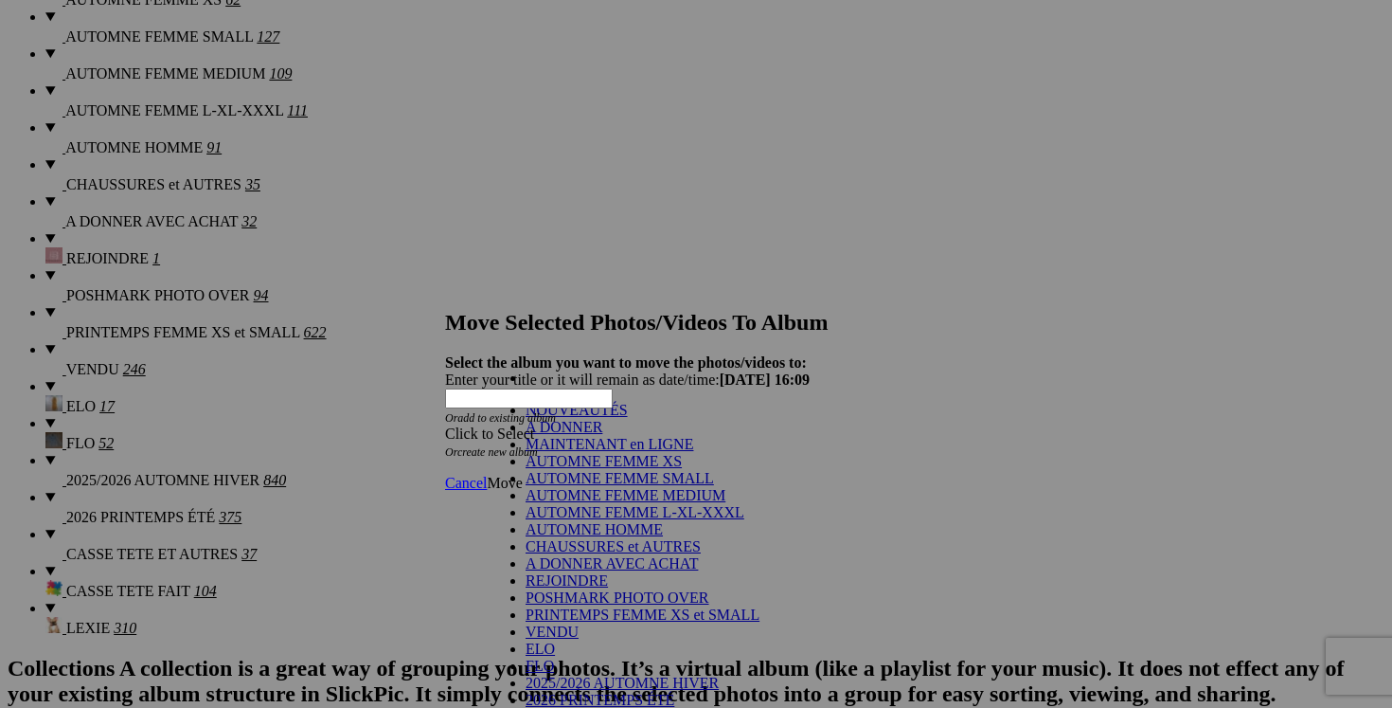
click at [617, 418] on link "NOUVEAUTÉS" at bounding box center [577, 410] width 102 height 16
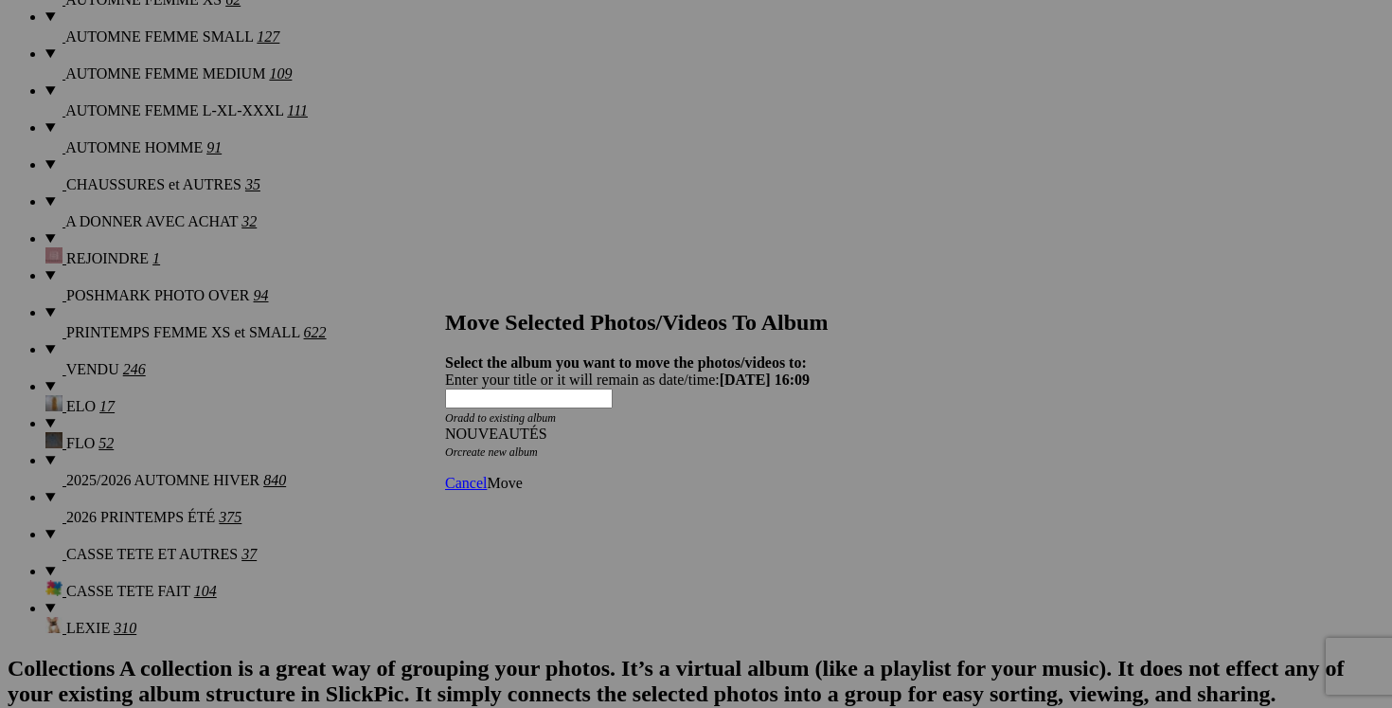
click at [522, 475] on span "Move" at bounding box center [504, 483] width 35 height 16
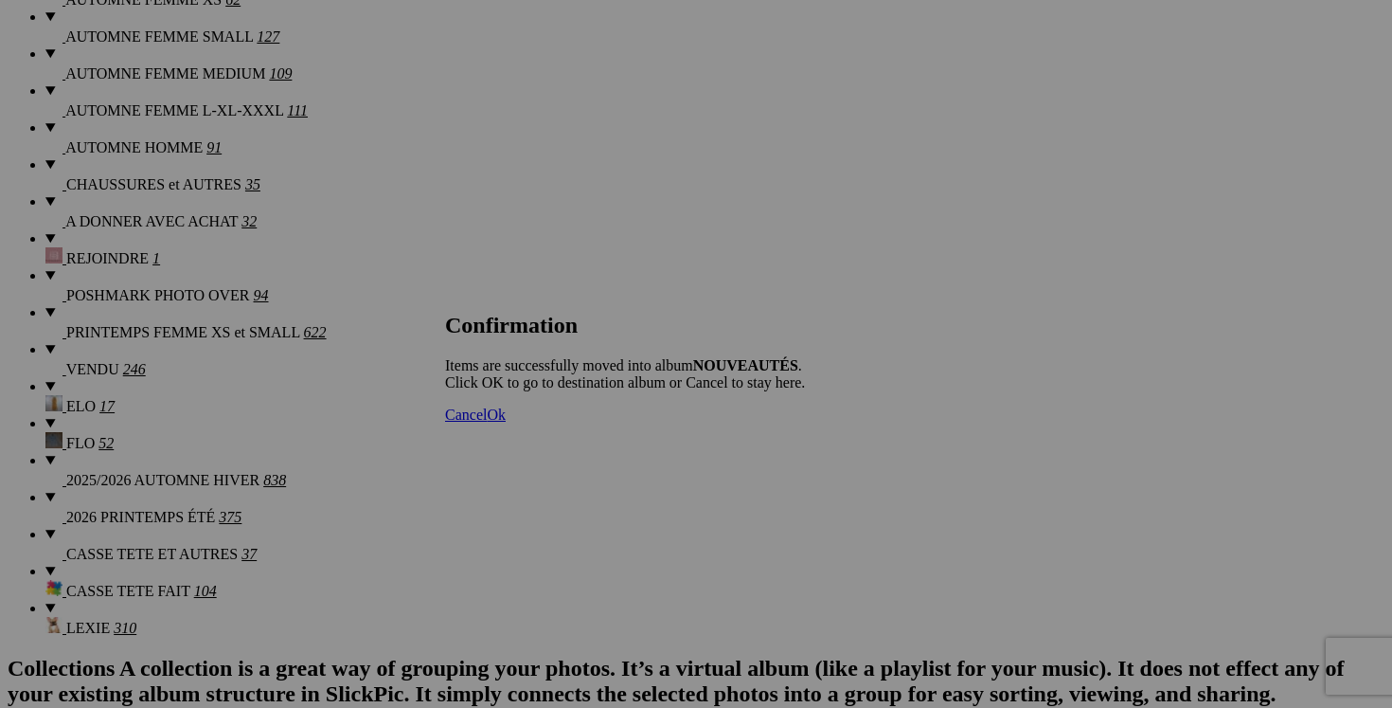
click at [487, 422] on span "Cancel" at bounding box center [466, 414] width 42 height 16
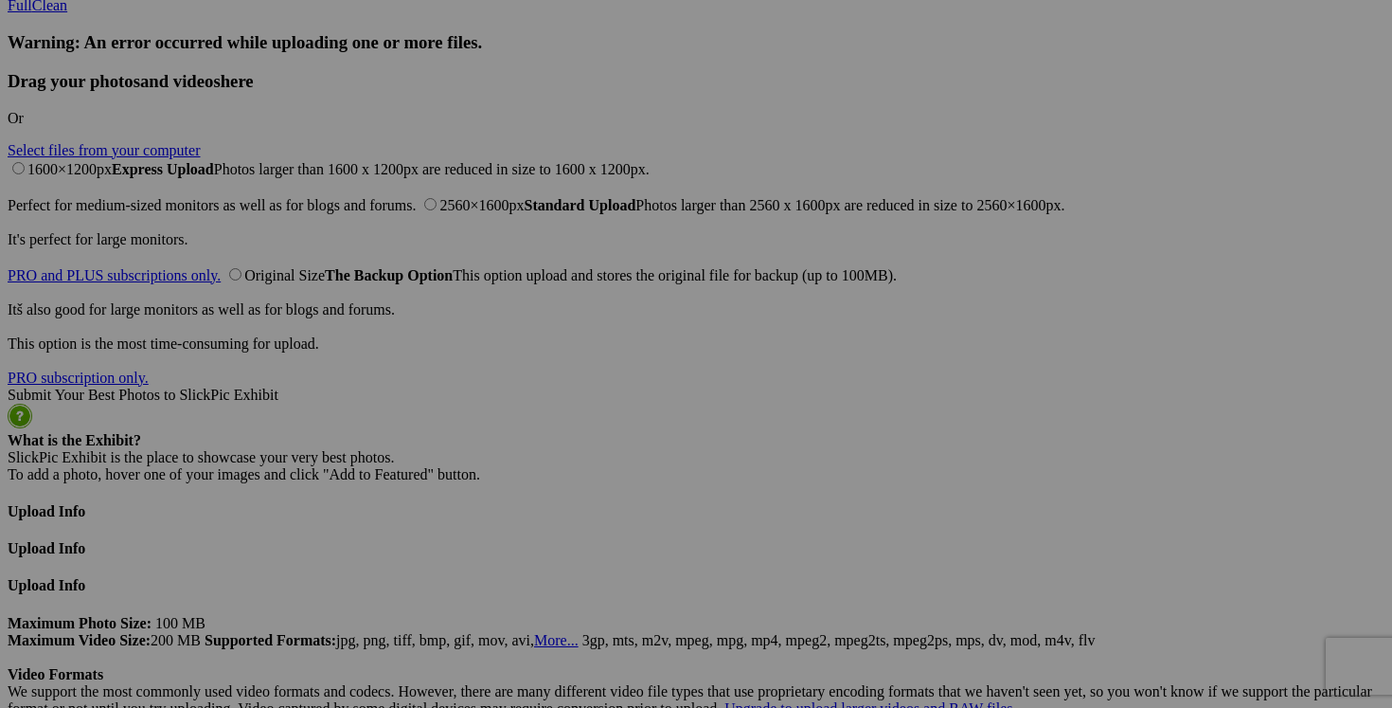
scroll to position [4538, 0]
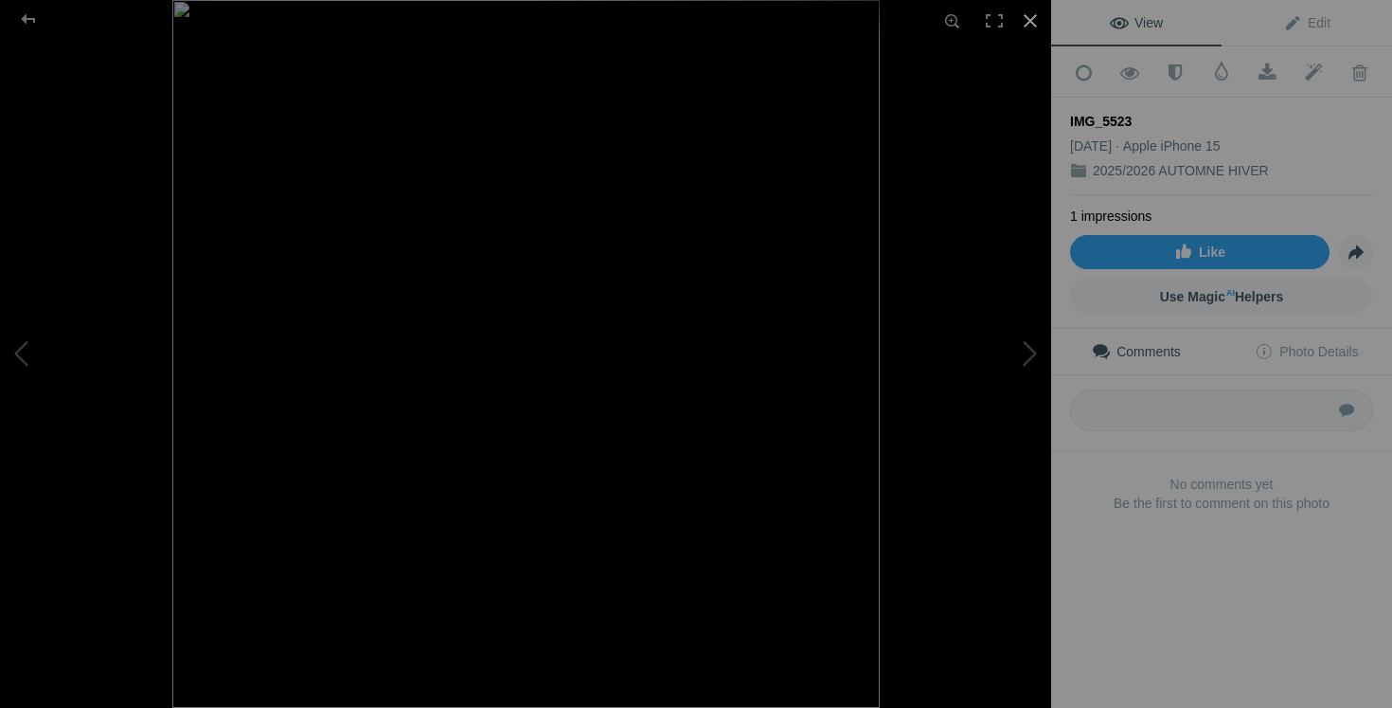
click at [1036, 25] on div at bounding box center [1031, 21] width 42 height 42
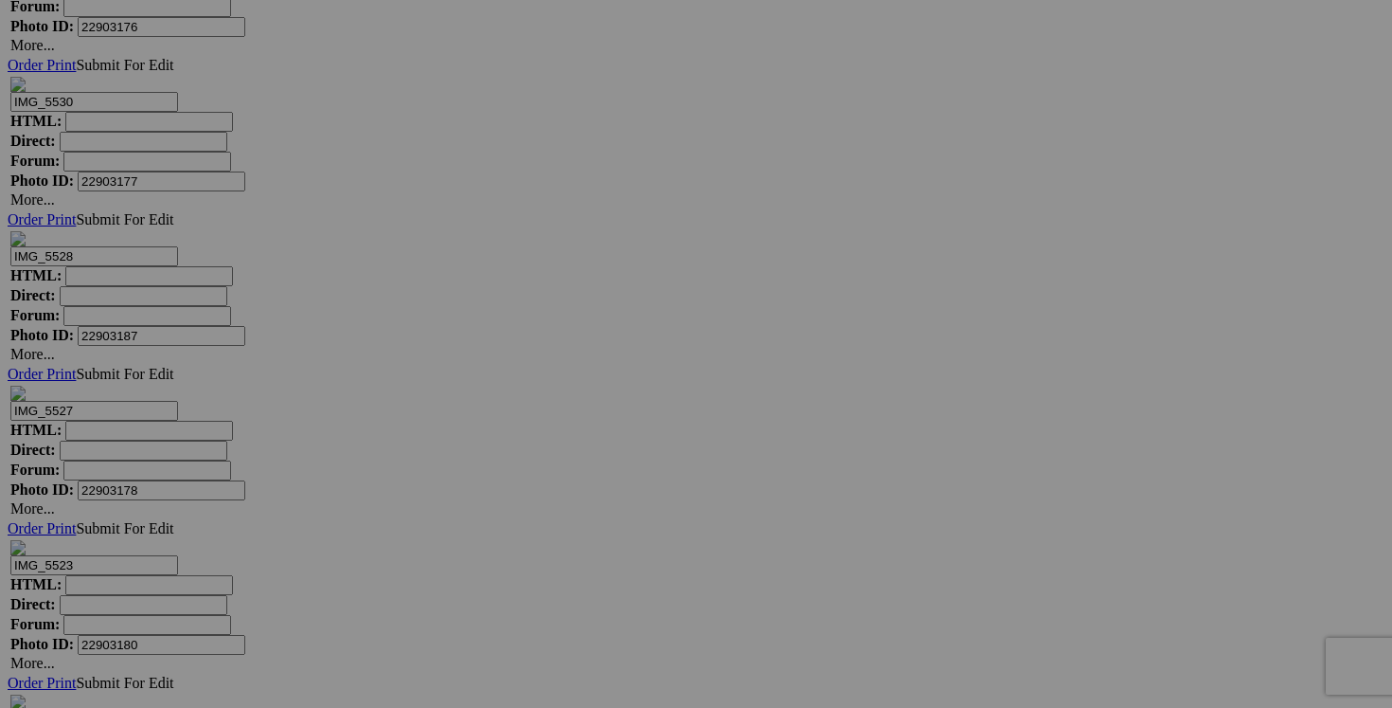
scroll to position [23375, 0]
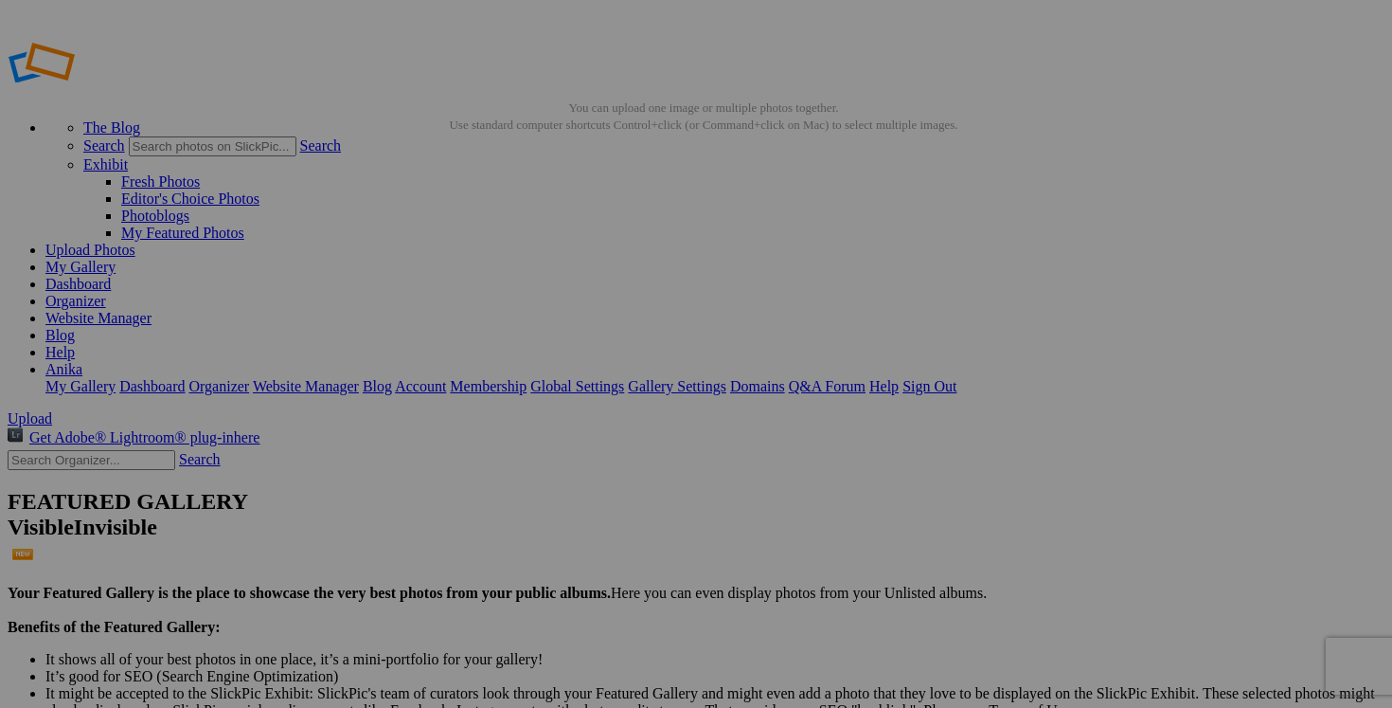
scroll to position [23375, 0]
